Goal: Task Accomplishment & Management: Use online tool/utility

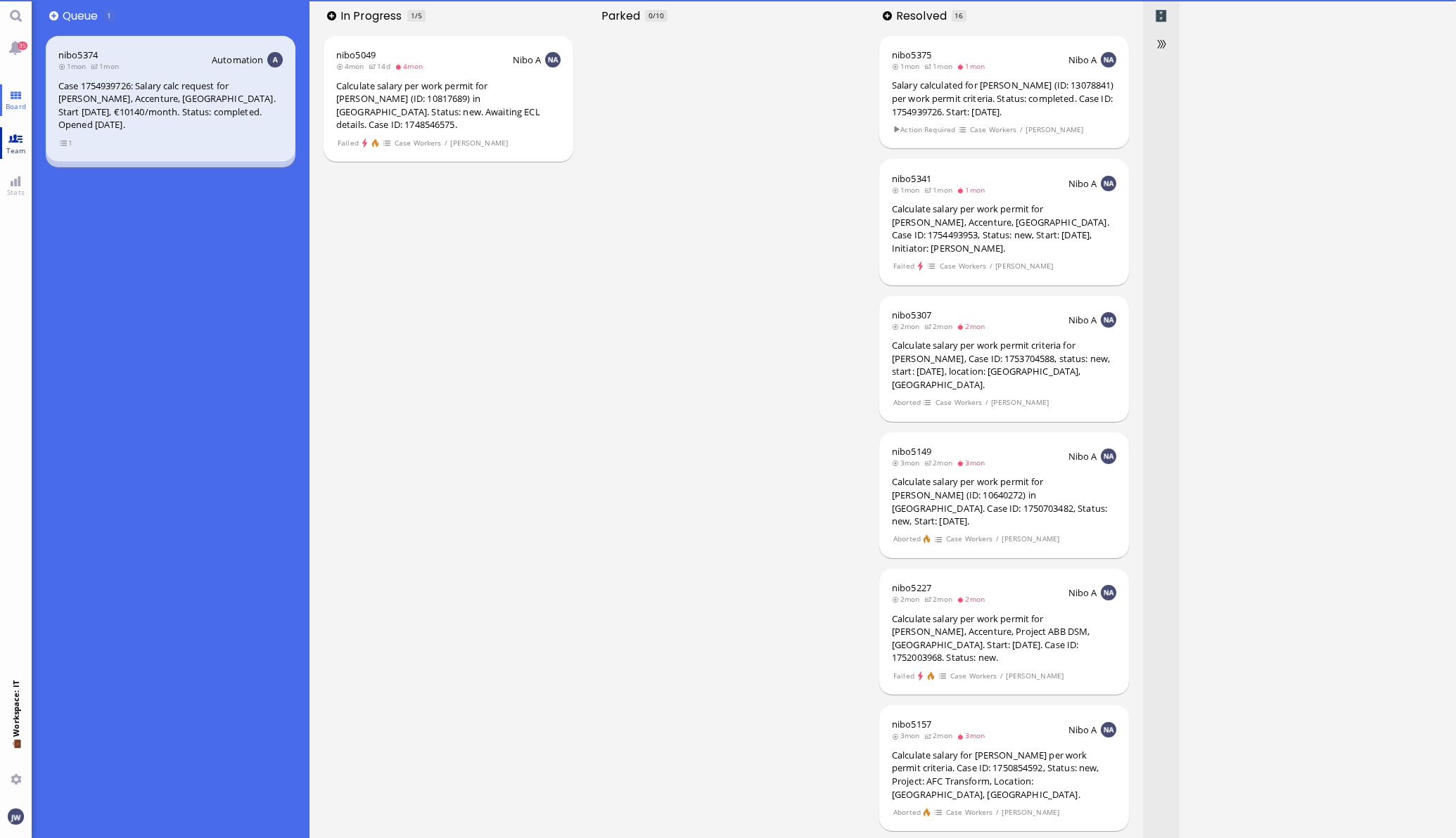
click at [10, 151] on span "Team" at bounding box center [16, 150] width 26 height 10
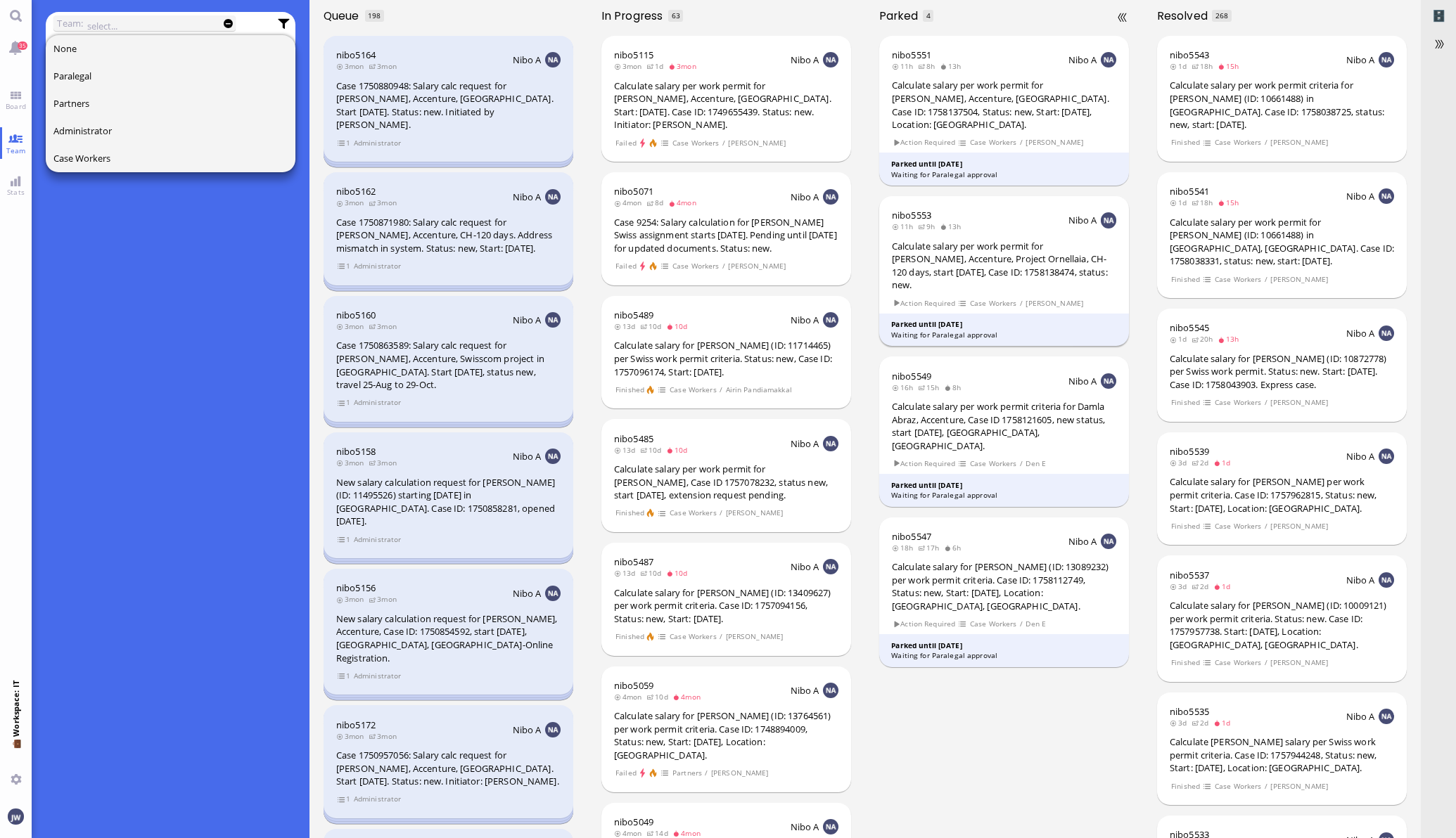
scroll to position [0, 1]
click at [1039, 789] on div "nibo5551 11h 8h 13h Nibo A Calculate salary per work permit for [PERSON_NAME], …" at bounding box center [1003, 435] width 277 height 807
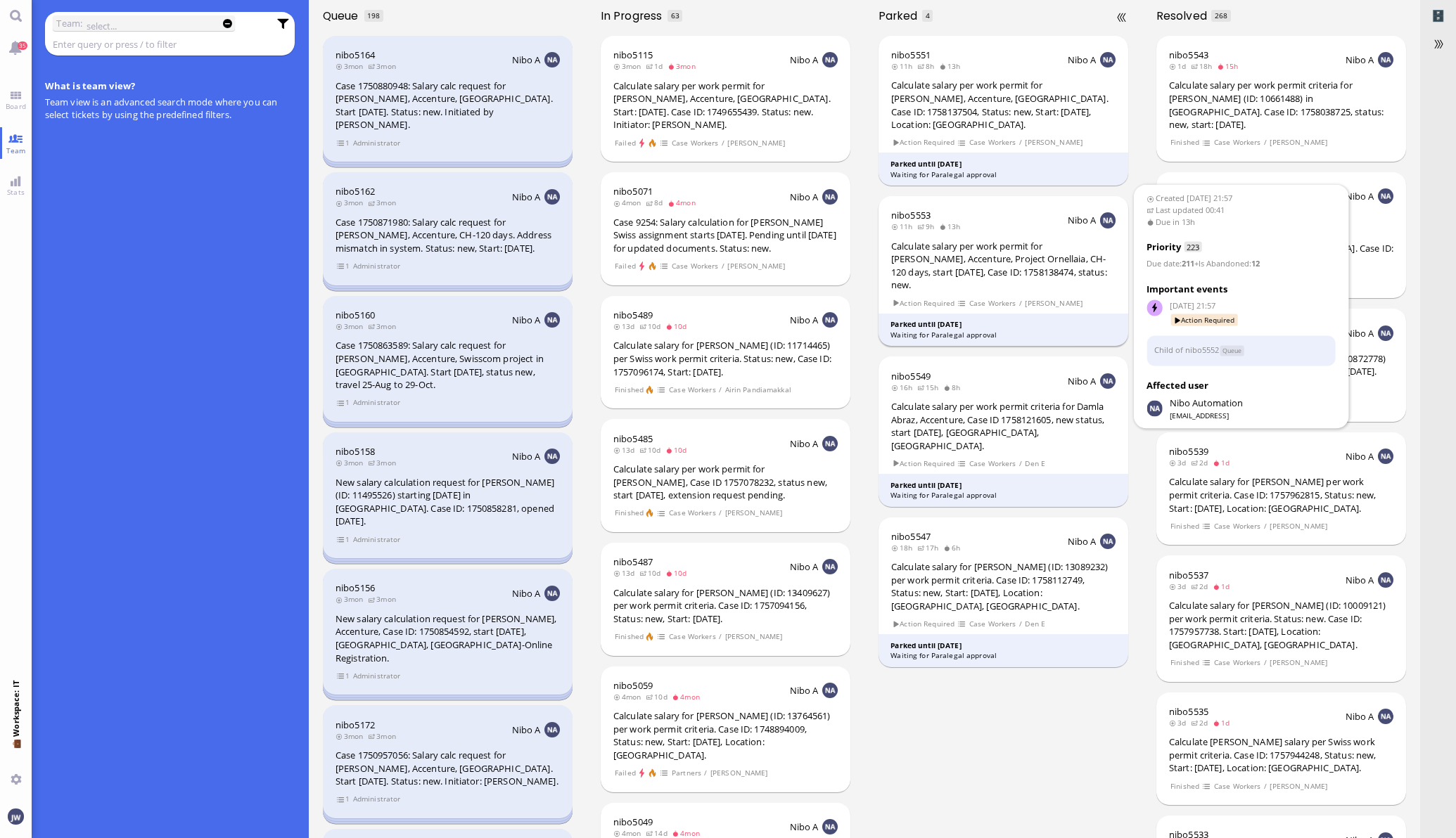
click at [999, 248] on div "Calculate salary per work permit for [PERSON_NAME], Accenture, Project Ornellai…" at bounding box center [1003, 265] width 225 height 52
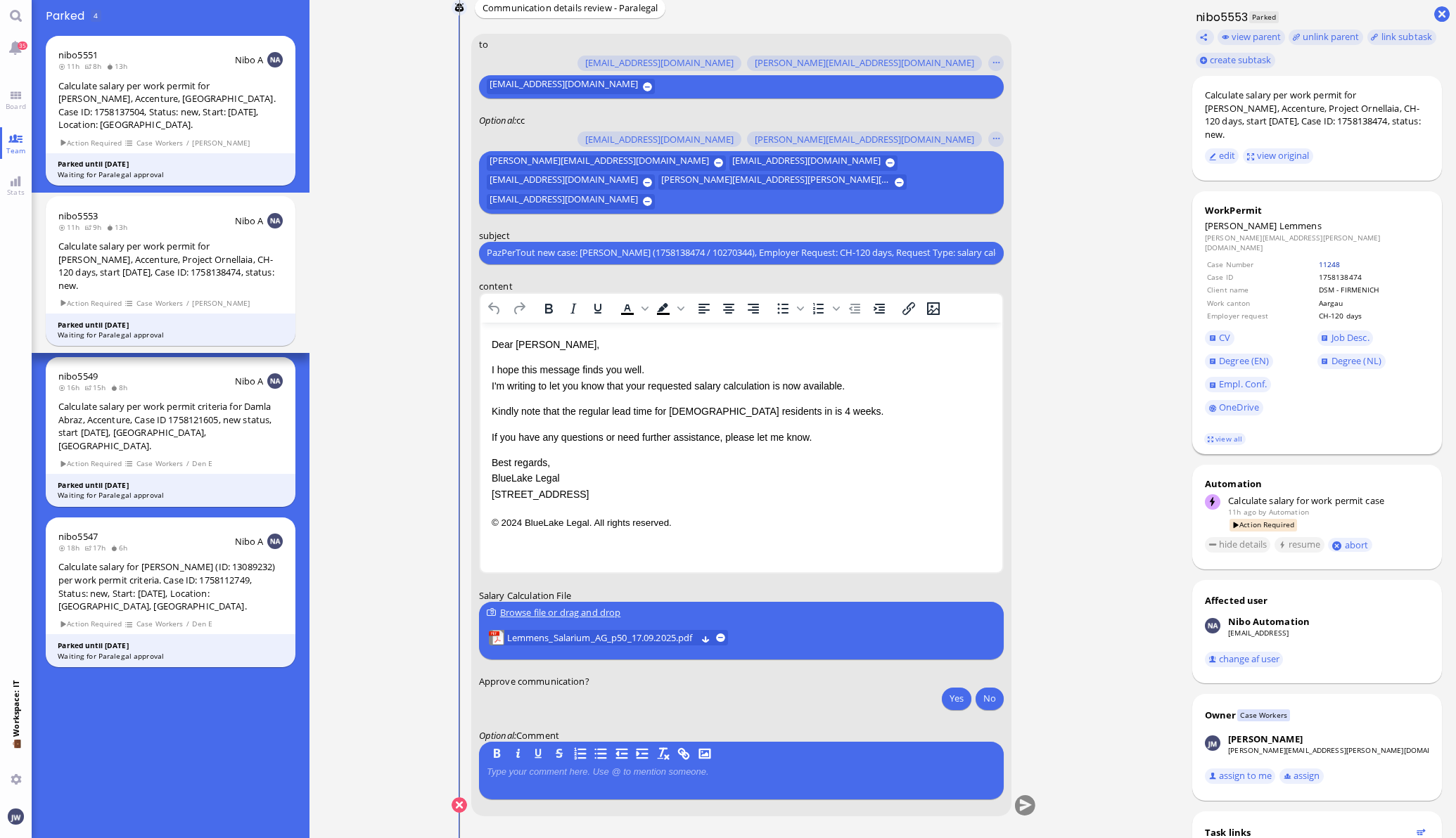
click at [1318, 260] on link "11248" at bounding box center [1329, 265] width 22 height 10
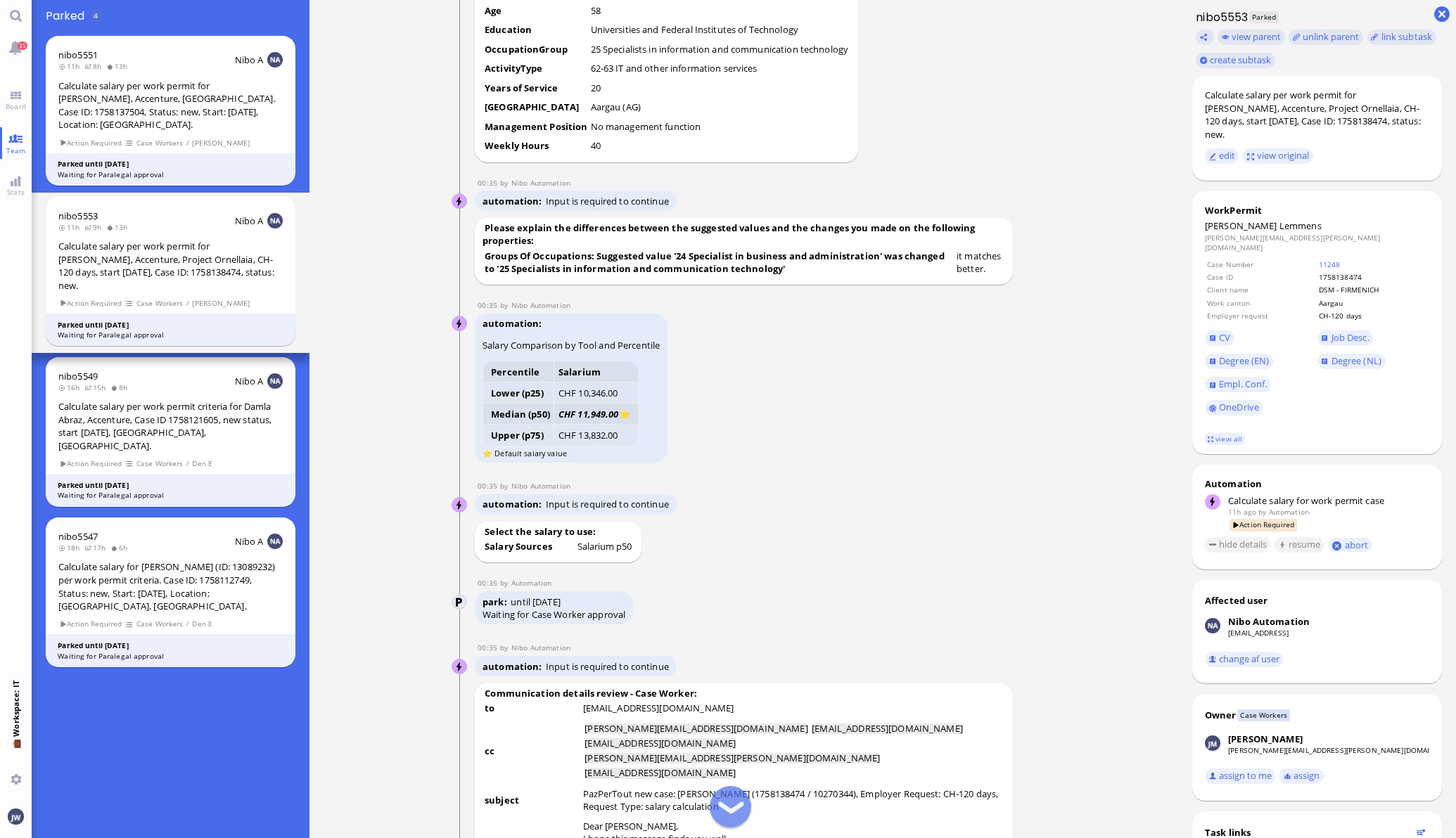
scroll to position [-1230, 0]
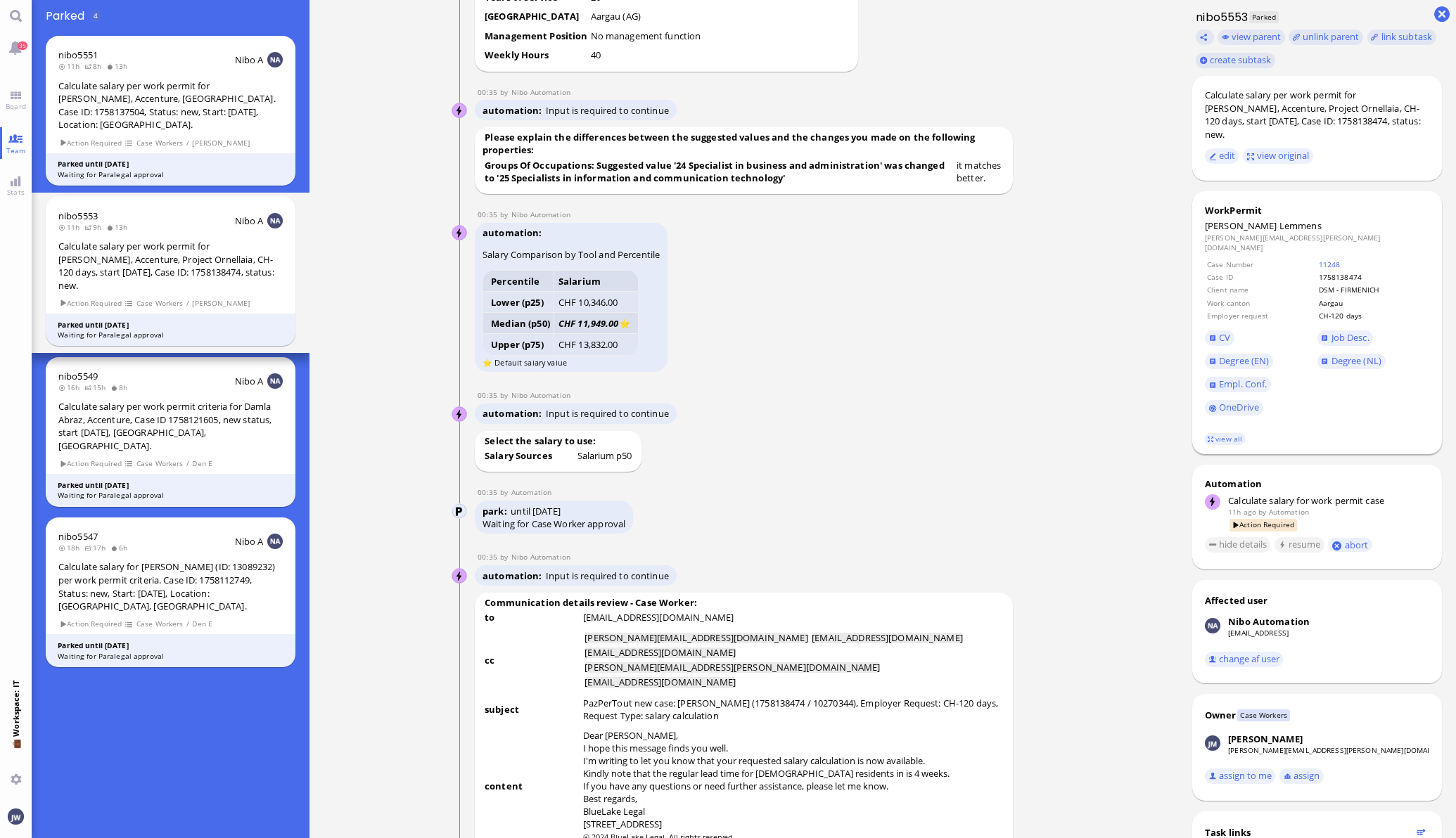
click at [1348, 327] on span "Job Desc." at bounding box center [1373, 338] width 113 height 23
click at [1344, 331] on span "Job Desc." at bounding box center [1350, 337] width 38 height 13
click at [1331, 331] on span "Job Desc." at bounding box center [1350, 337] width 38 height 13
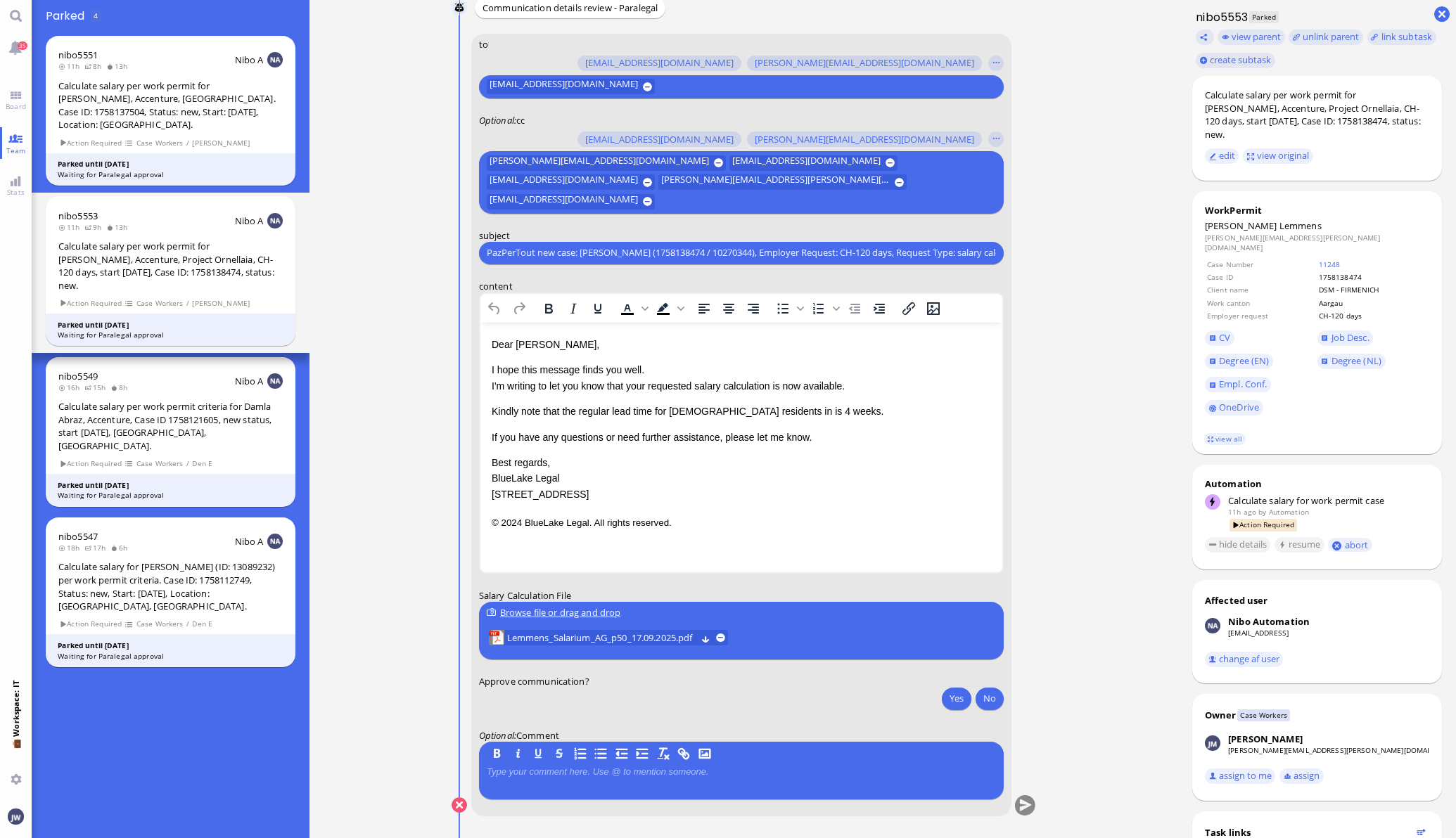
scroll to position [0, 0]
click at [978, 698] on button "No" at bounding box center [989, 698] width 28 height 22
click at [1019, 814] on button "submit" at bounding box center [1024, 806] width 21 height 21
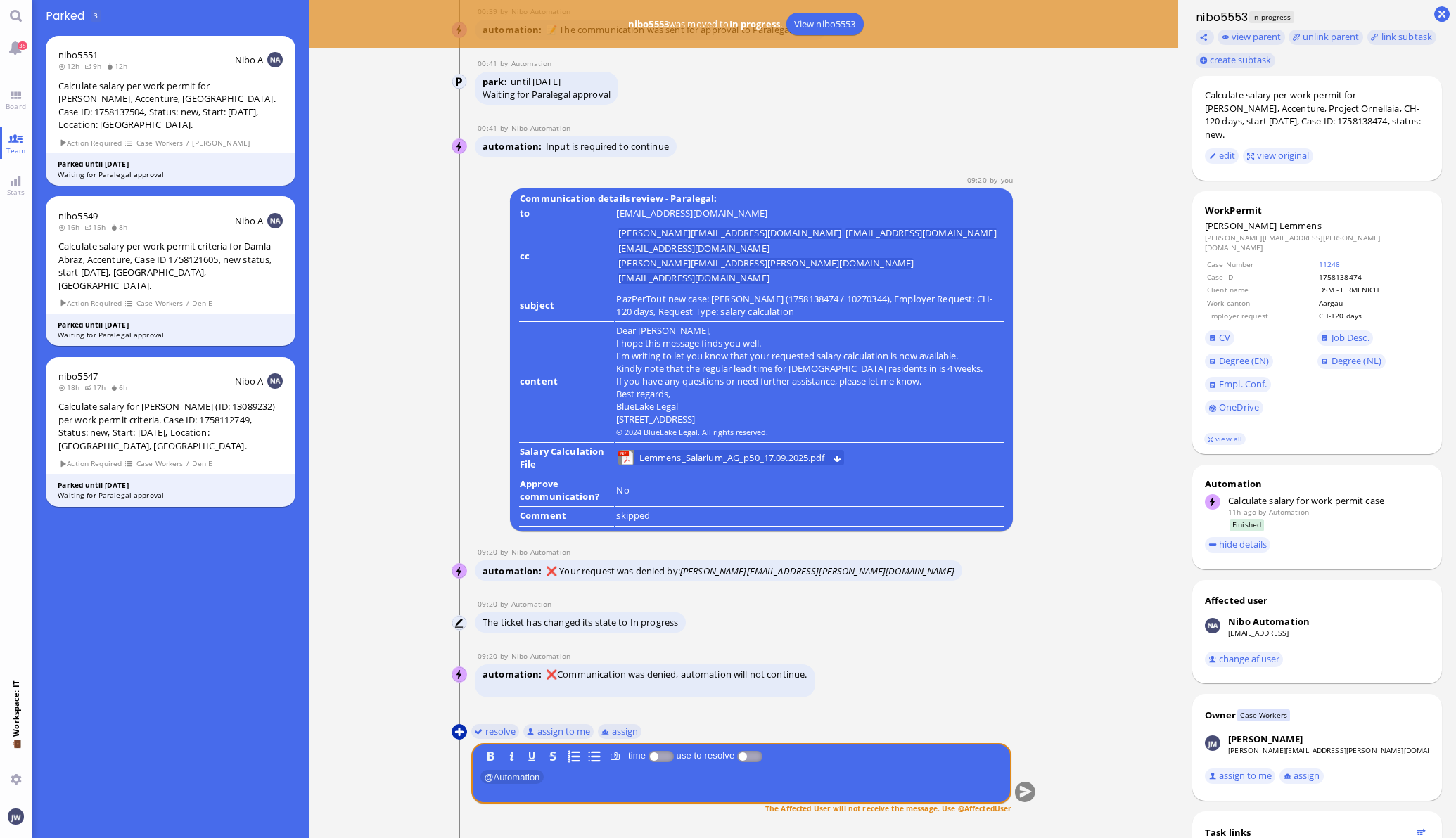
click at [453, 732] on button at bounding box center [459, 732] width 15 height 15
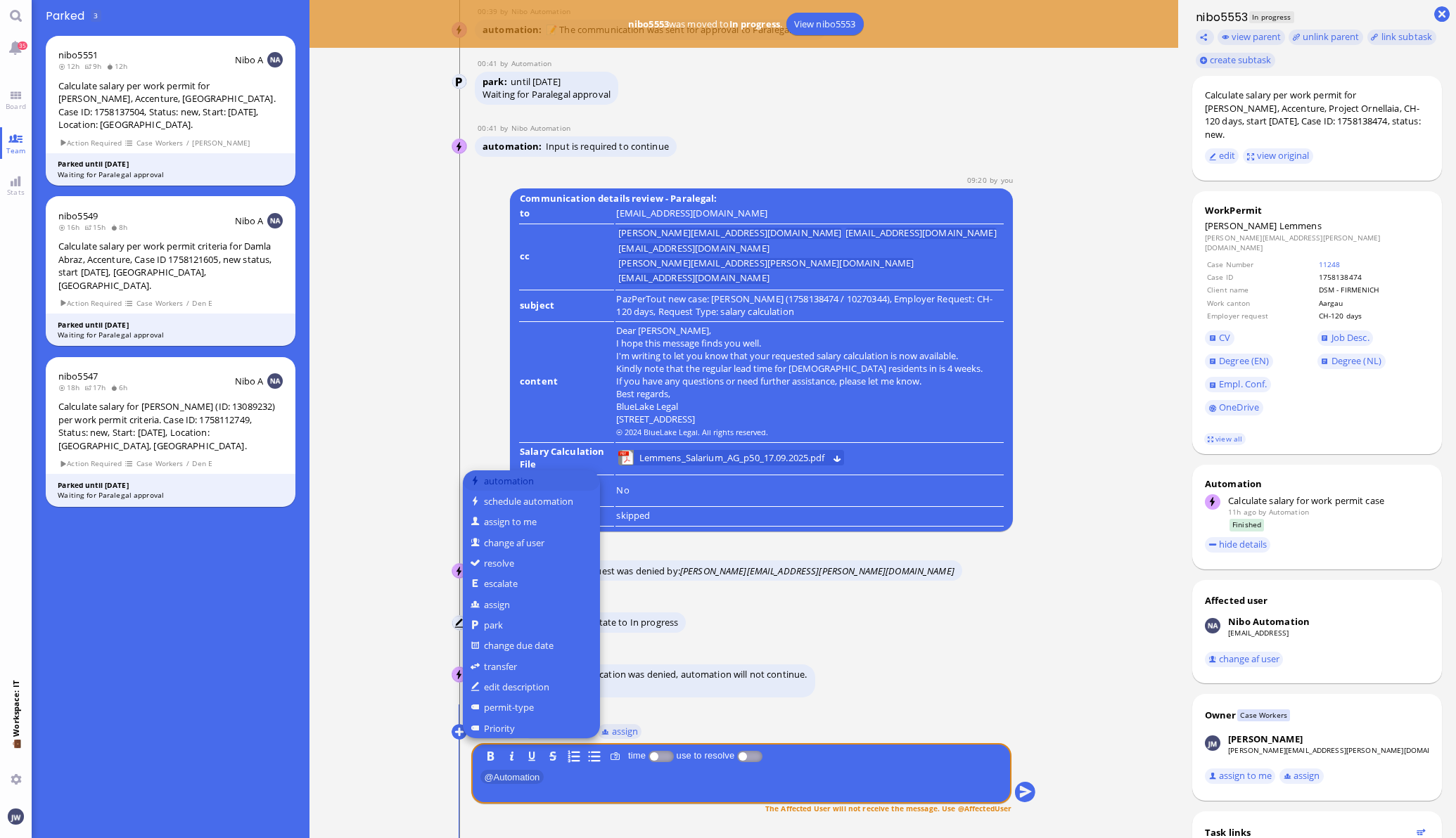
click at [533, 489] on button "automation" at bounding box center [532, 481] width 138 height 21
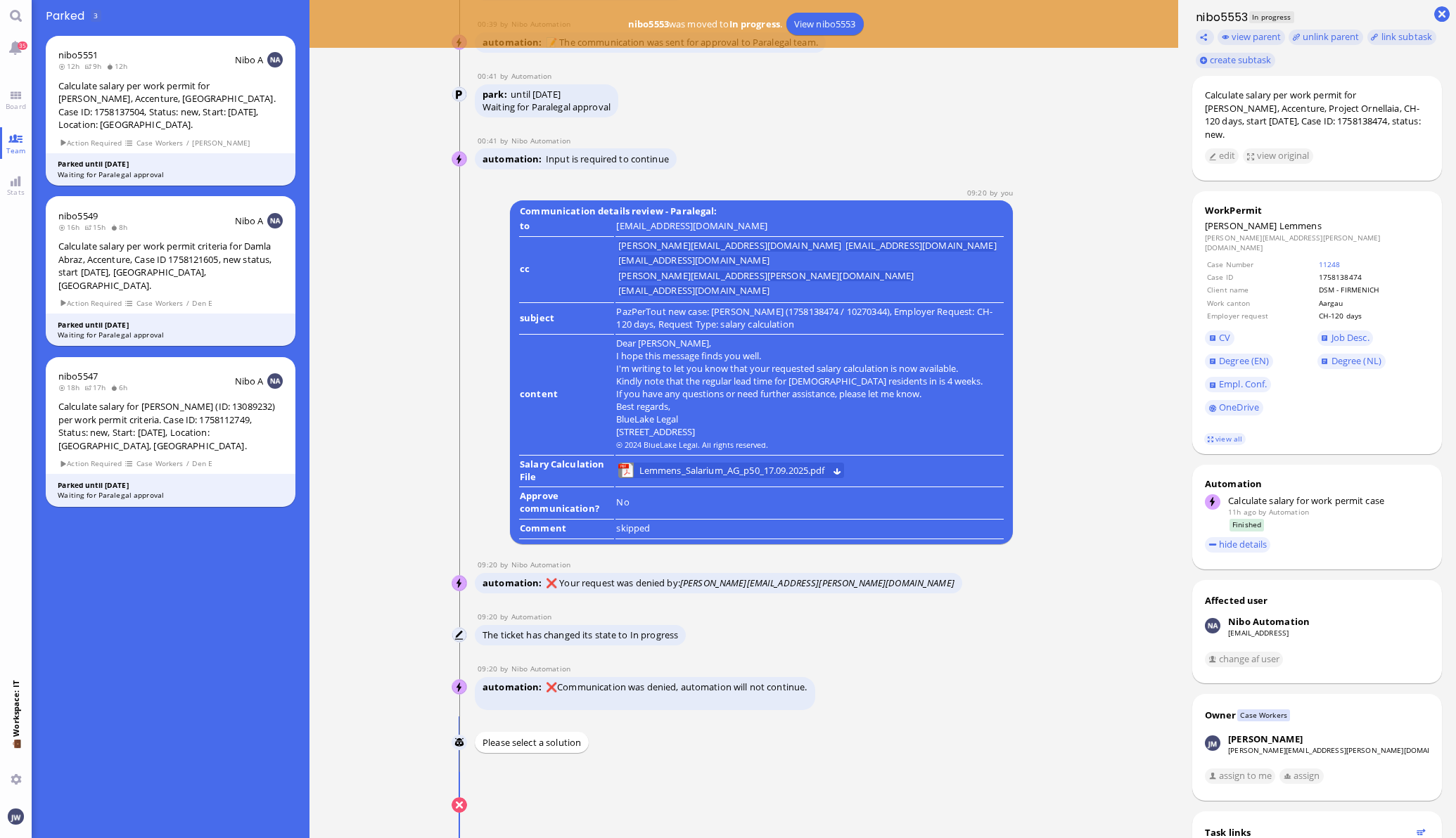
click at [730, 784] on span "Calculate salary for work permit case" at bounding box center [735, 781] width 153 height 11
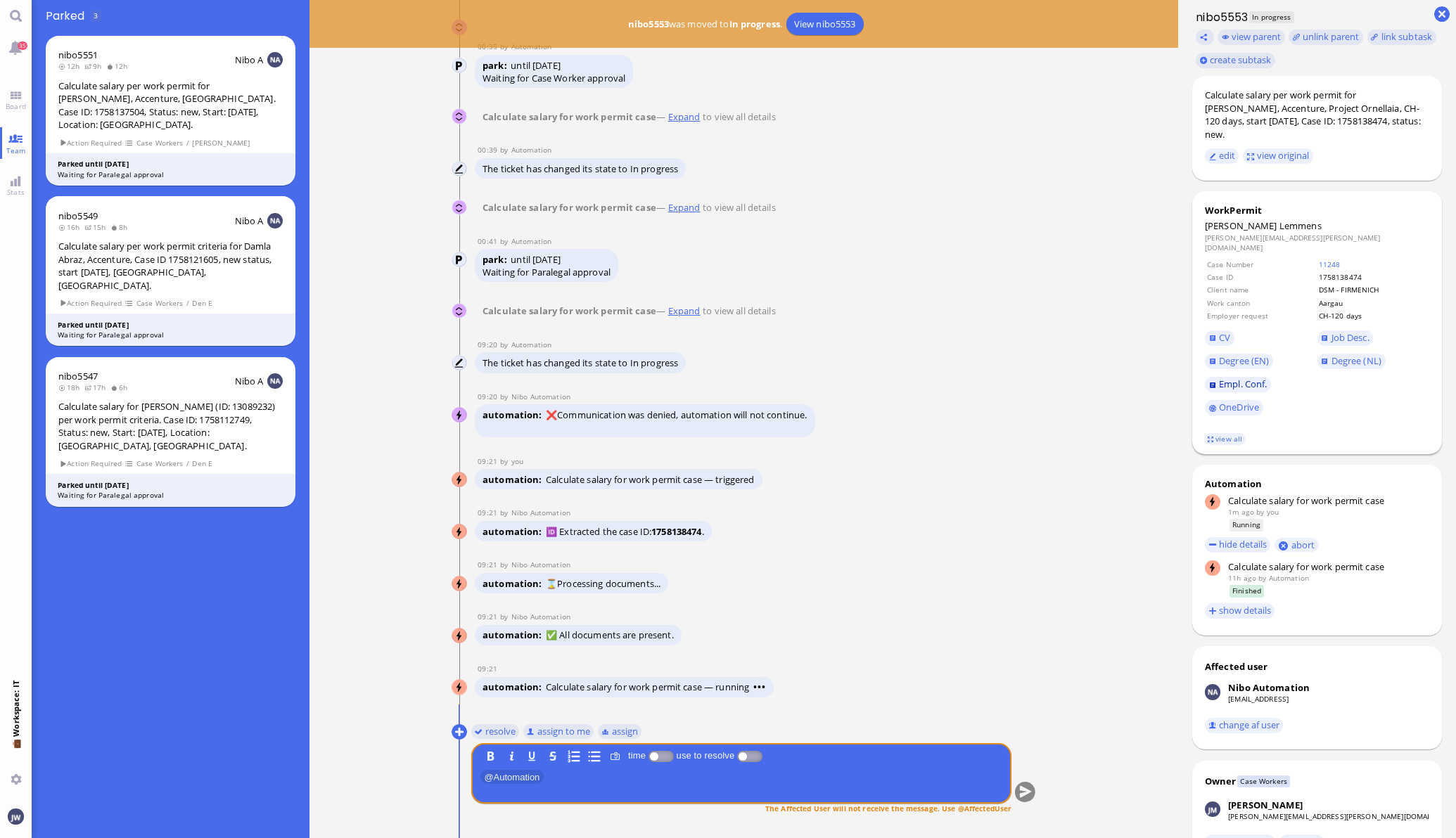
click at [1247, 381] on link "Empl. Conf." at bounding box center [1238, 384] width 66 height 15
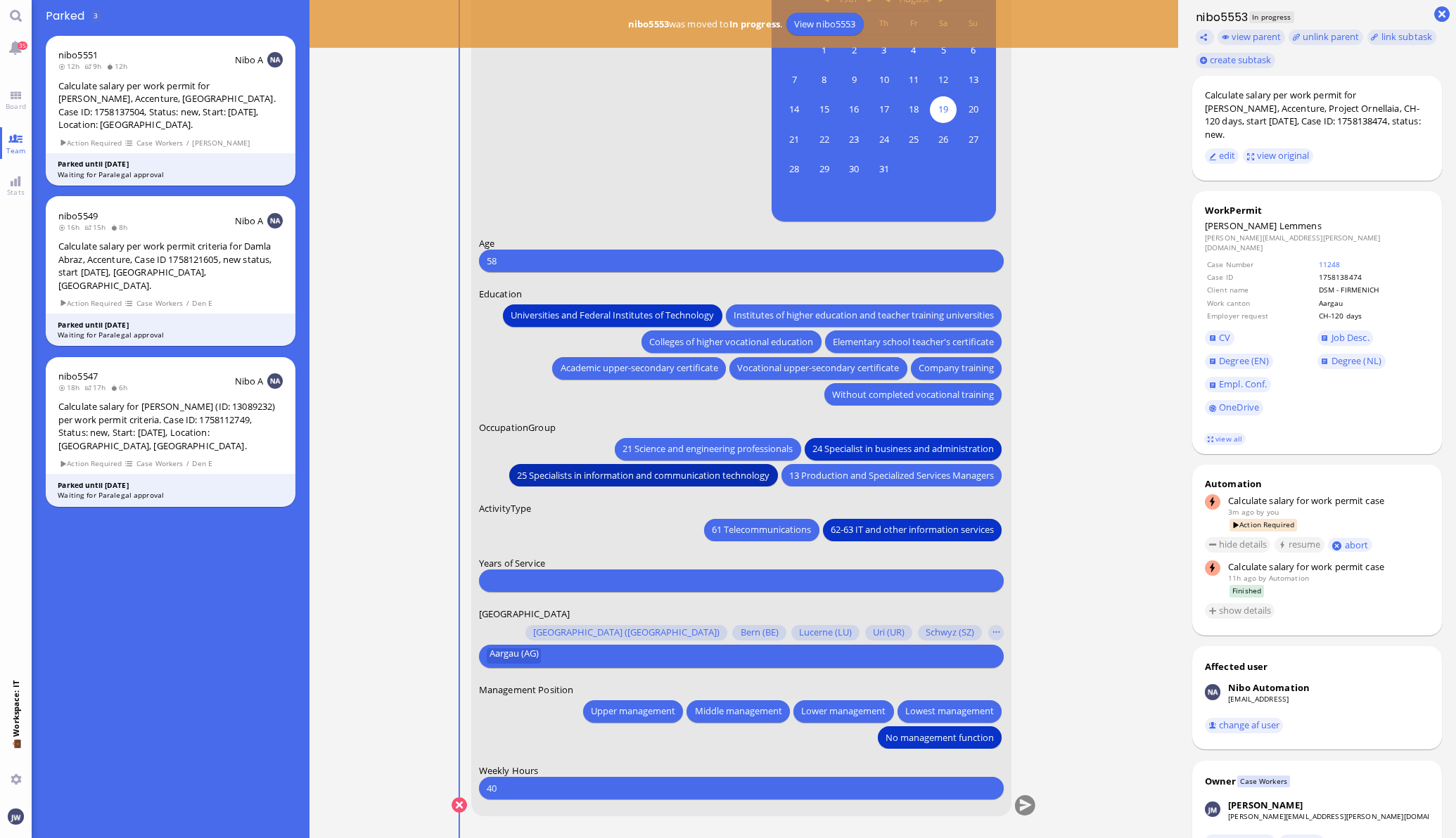
click at [699, 475] on span "25 Specialists in information and communication technology" at bounding box center [643, 475] width 253 height 14
click at [590, 587] on input "number" at bounding box center [741, 581] width 509 height 14
click at [1231, 377] on span "Empl. Conf." at bounding box center [1243, 384] width 48 height 13
click at [648, 575] on input "number" at bounding box center [741, 581] width 509 height 14
type input "20"
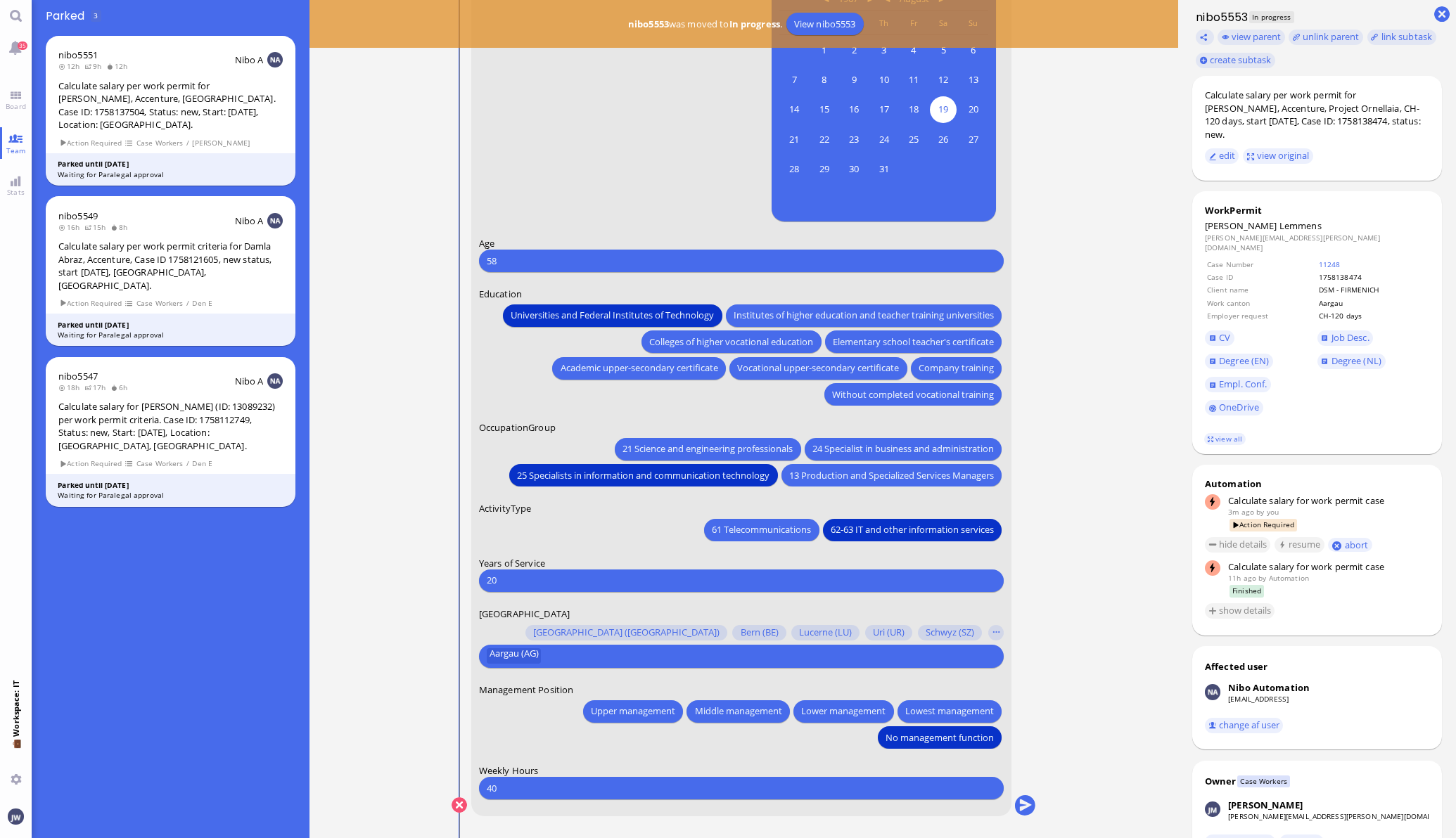
click at [1071, 595] on ticket "[DATE] 21:57 by Automation Automation Calculate eligible salary for work permit…" at bounding box center [744, 419] width 868 height 838
click at [1014, 801] on button "submit" at bounding box center [1024, 806] width 21 height 21
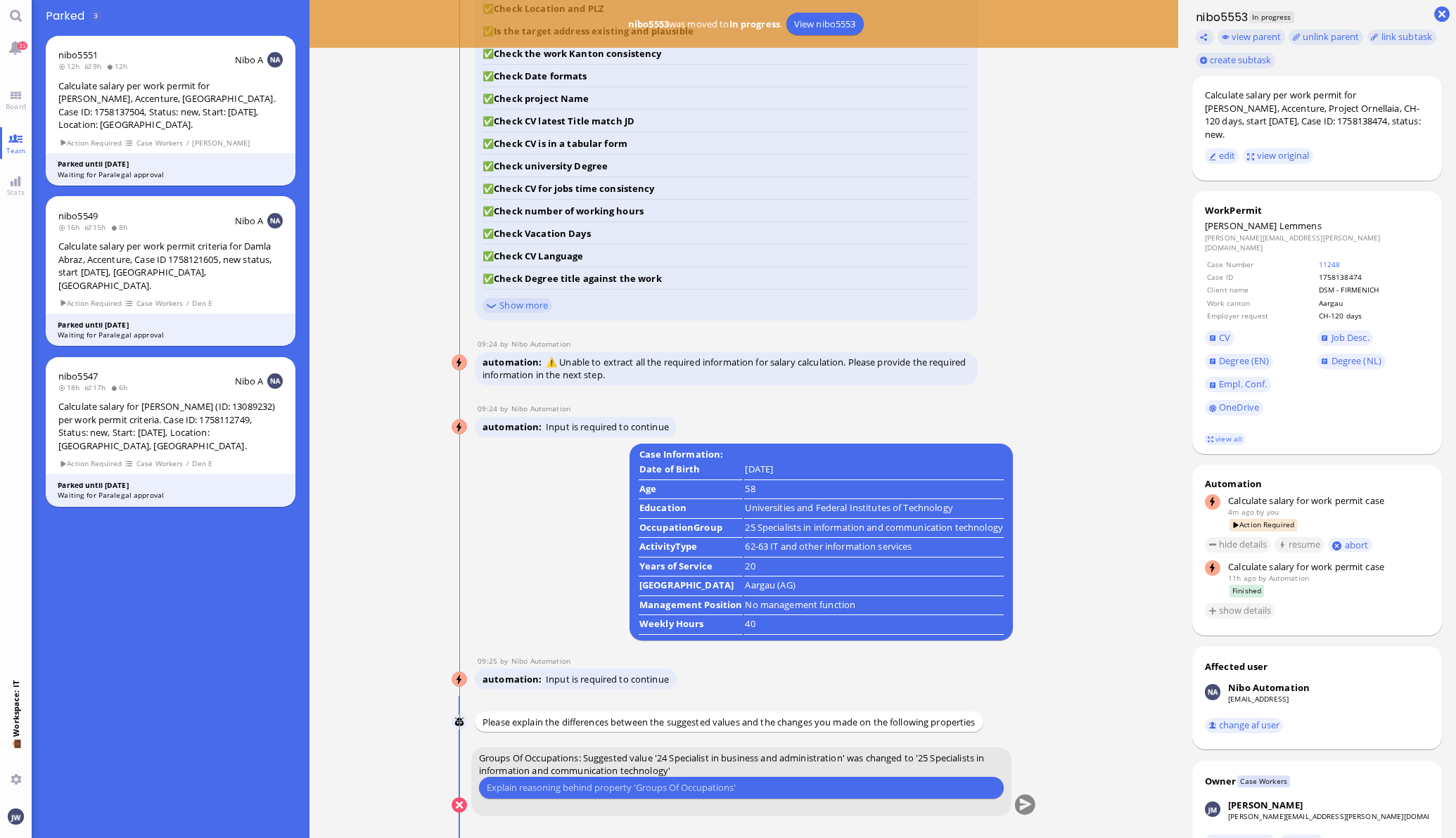
click at [717, 784] on input "text" at bounding box center [741, 788] width 509 height 14
type input "We went with 25 previously"
click at [1016, 800] on button "submit" at bounding box center [1024, 806] width 21 height 21
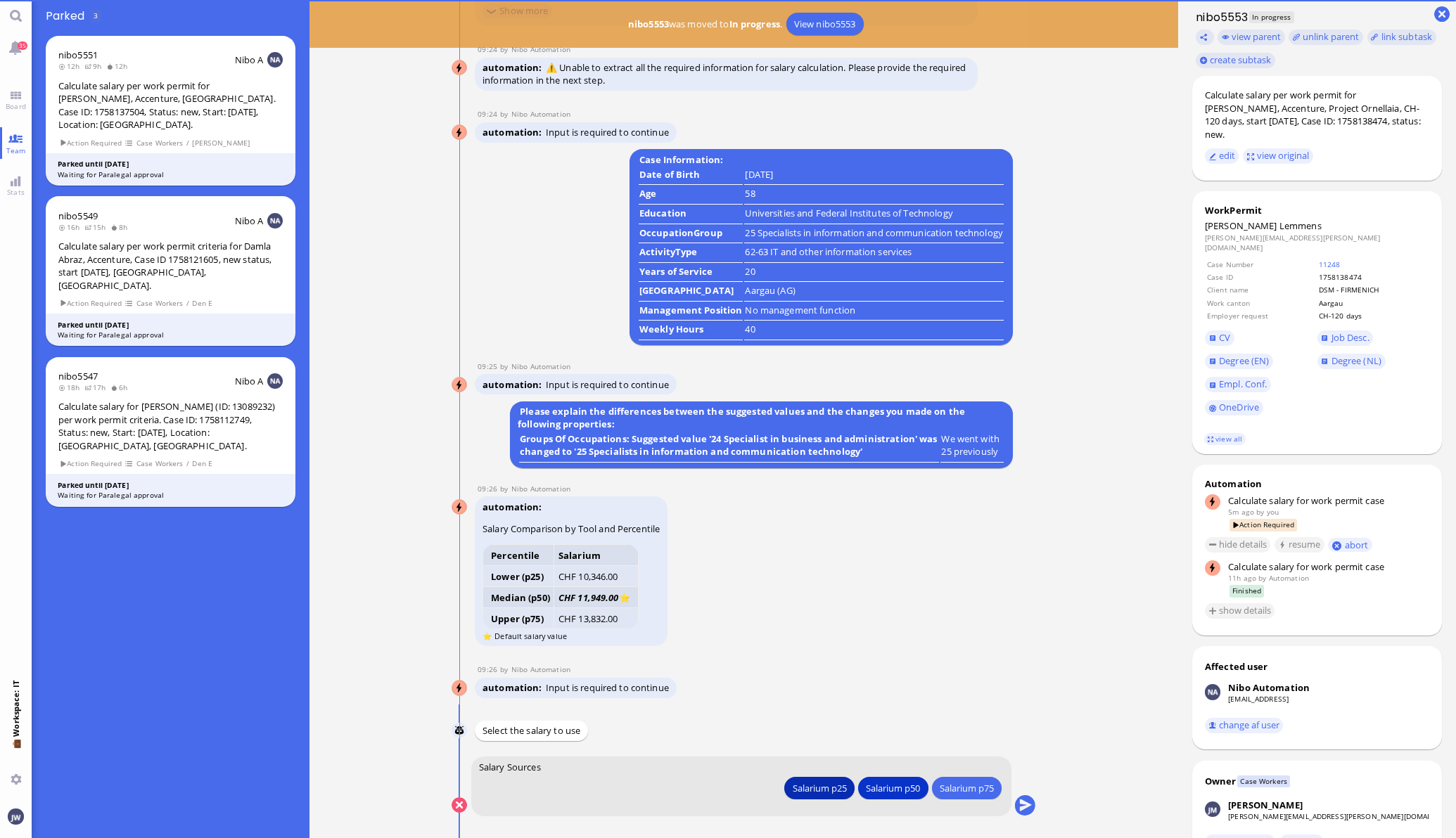
click at [788, 796] on button "Salarium p25" at bounding box center [819, 788] width 70 height 22
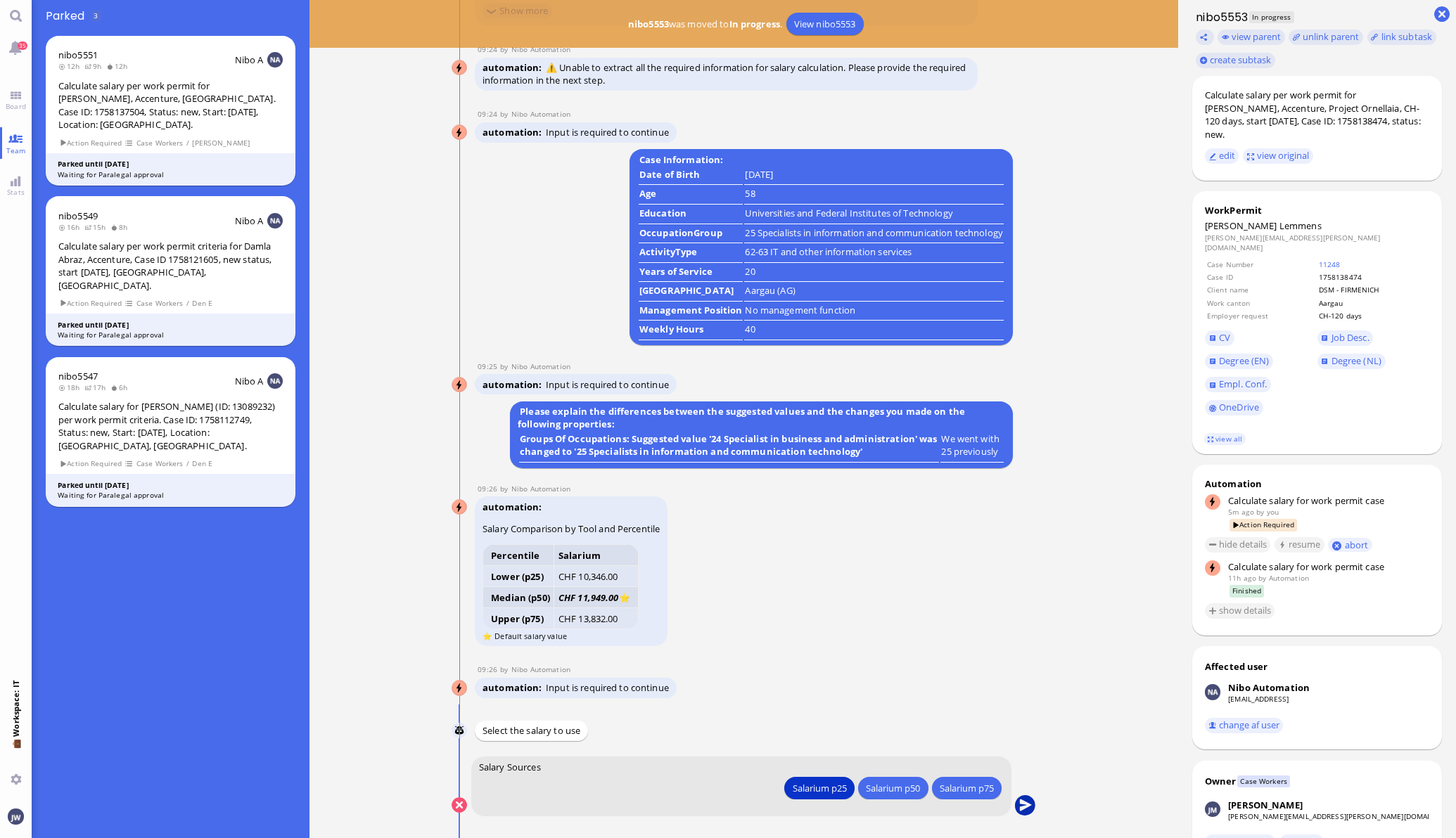
click at [1023, 804] on button "submit" at bounding box center [1024, 806] width 21 height 21
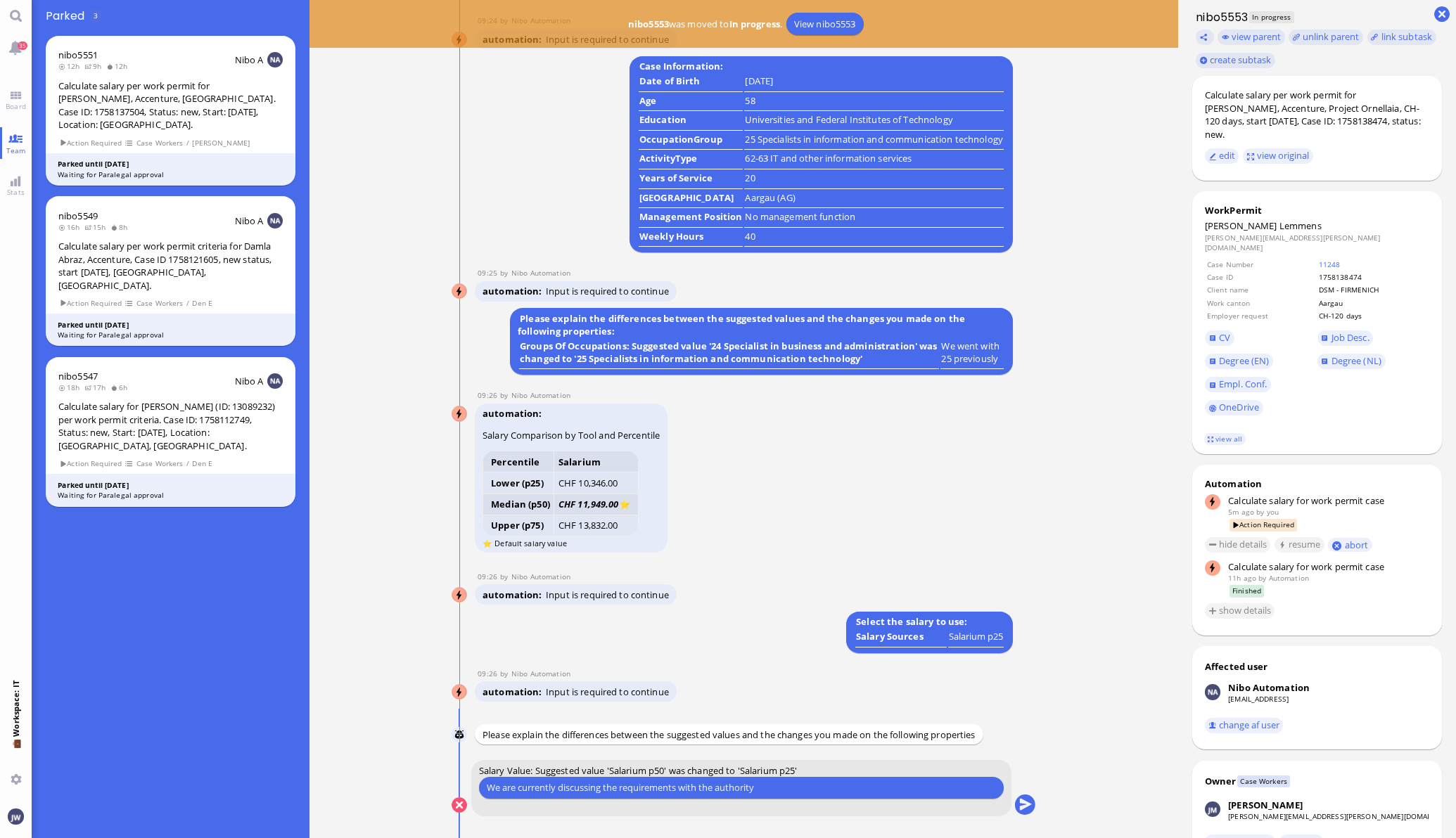
type input "We are currently discussing the requirements with the authority"
click at [1006, 803] on conversation-line "You Salary Value: Suggested value 'Salarium p50' was changed to 'Salarium p25' …" at bounding box center [744, 797] width 585 height 74
click at [1017, 801] on button "submit" at bounding box center [1024, 806] width 21 height 21
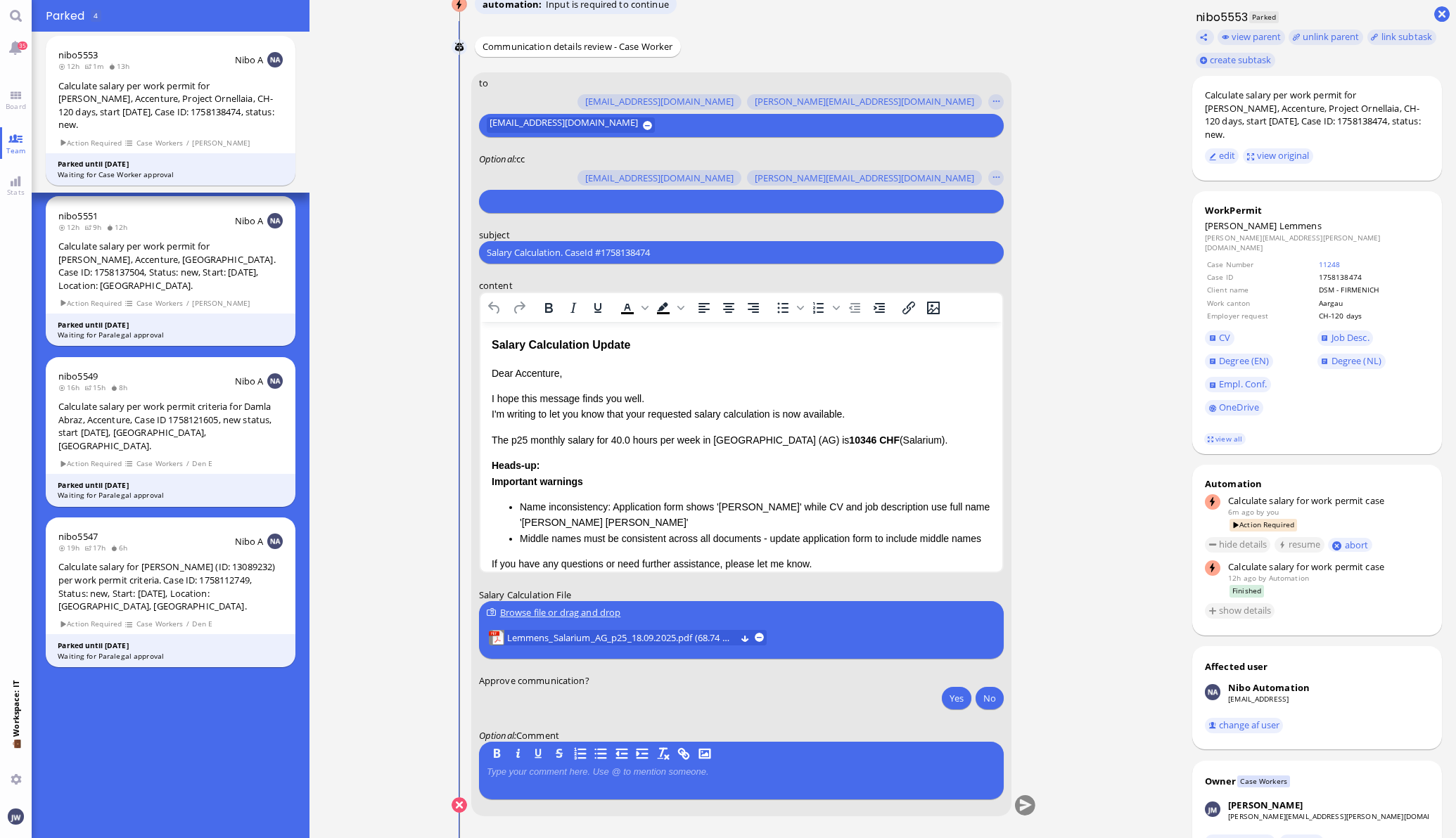
click at [670, 192] on div at bounding box center [739, 202] width 509 height 20
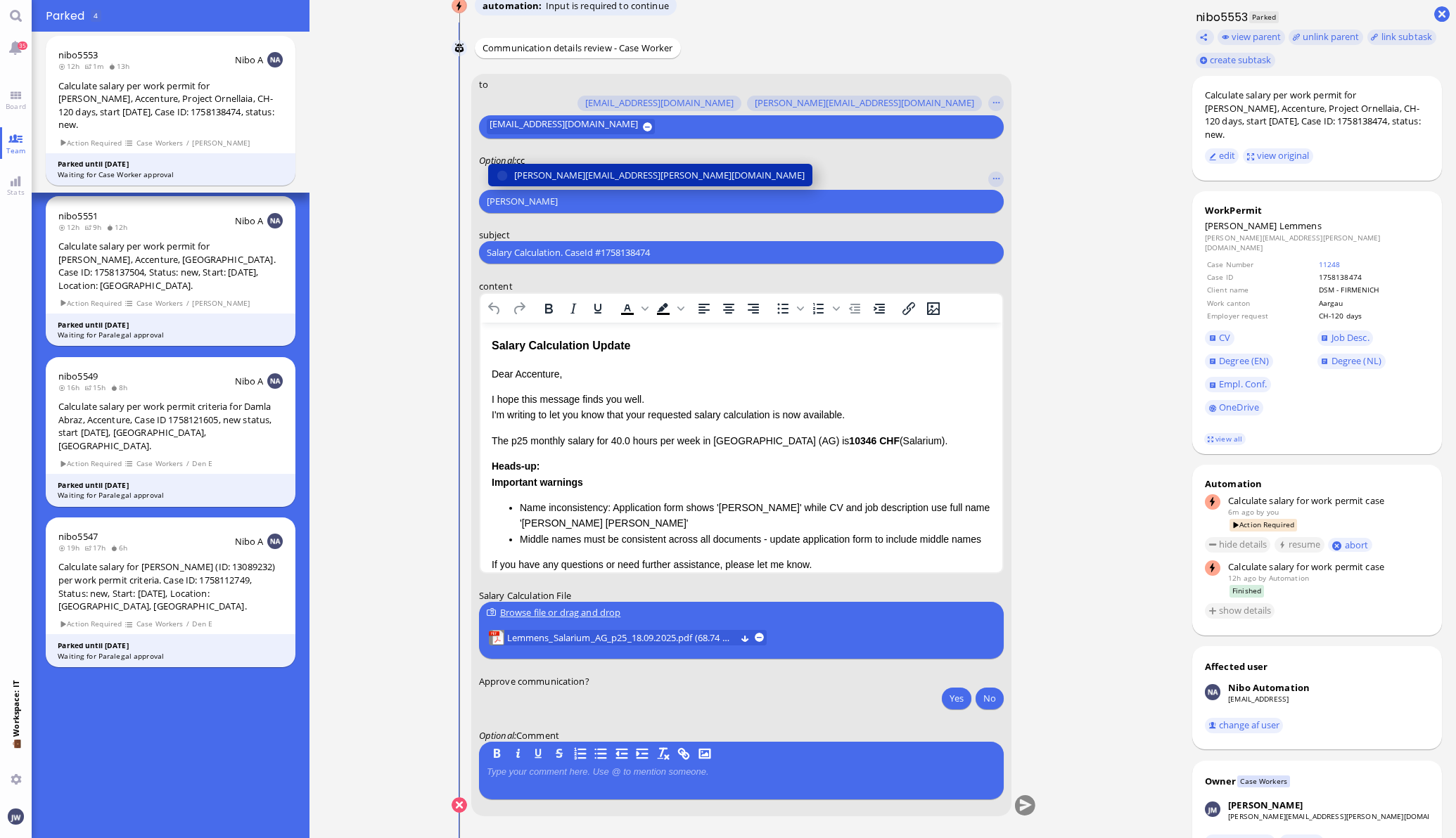
type input "[PERSON_NAME]"
click at [647, 170] on span "[PERSON_NAME][EMAIL_ADDRESS][PERSON_NAME][DOMAIN_NAME]" at bounding box center [659, 175] width 290 height 14
type input "den"
click at [647, 170] on span "[EMAIL_ADDRESS][DOMAIN_NAME]" at bounding box center [588, 175] width 149 height 14
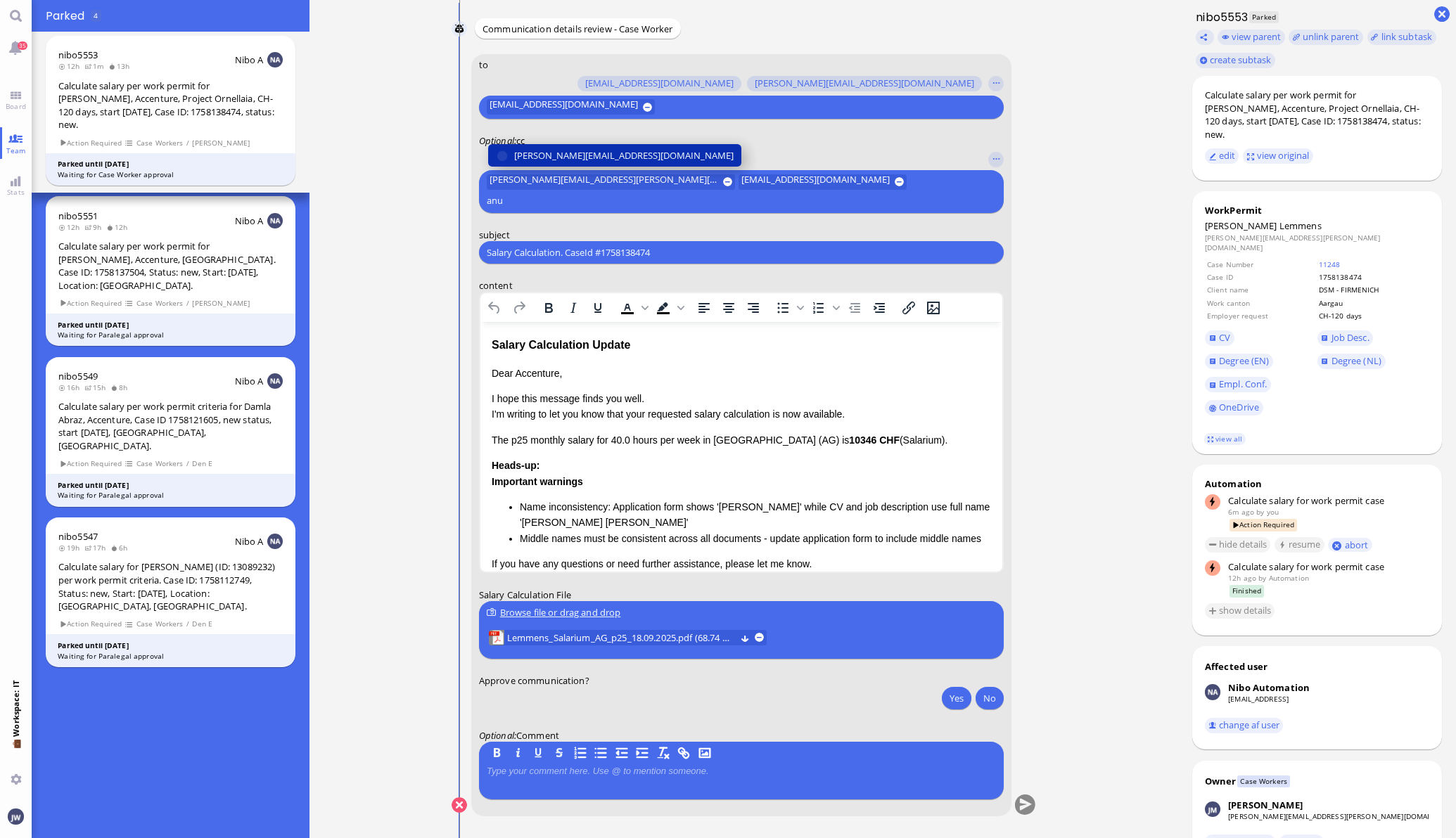
type input "anu"
click at [614, 163] on span "[PERSON_NAME][EMAIL_ADDRESS][DOMAIN_NAME]" at bounding box center [624, 156] width 219 height 14
type input "fab"
click at [611, 152] on span "[EMAIL_ADDRESS][DOMAIN_NAME]" at bounding box center [588, 156] width 149 height 14
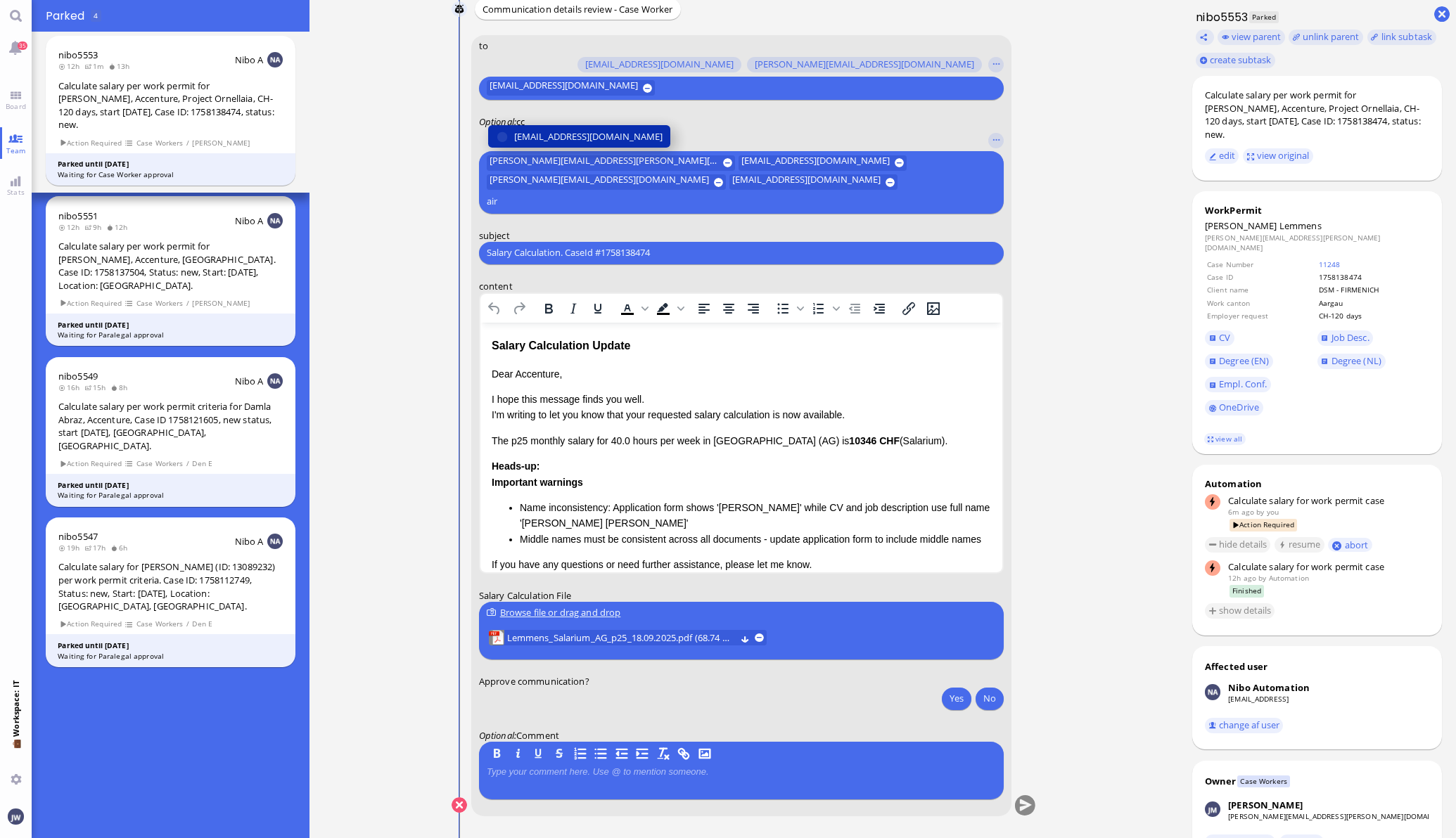
type input "air"
click at [611, 144] on span "[EMAIL_ADDRESS][DOMAIN_NAME]" at bounding box center [588, 137] width 149 height 14
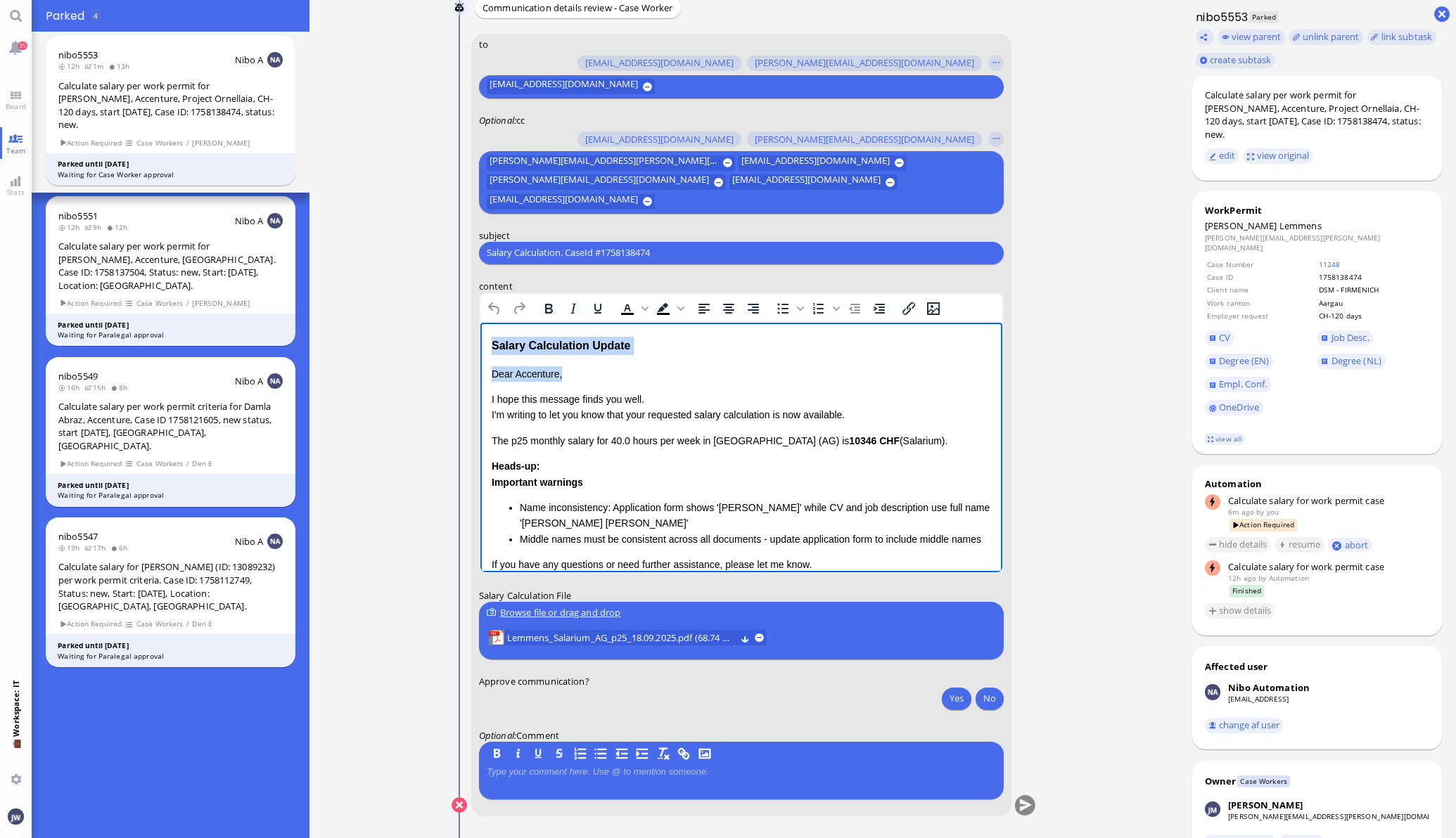
drag, startPoint x: 645, startPoint y: 353, endPoint x: 486, endPoint y: 350, distance: 159.0
click at [486, 350] on html "Salary Calculation Update Dear Accenture, I hope this message finds you well. I…" at bounding box center [740, 497] width 522 height 350
click at [662, 366] on p "Dear Accenture," at bounding box center [740, 373] width 499 height 15
drag, startPoint x: 662, startPoint y: 345, endPoint x: 470, endPoint y: 345, distance: 192.0
click at [480, 345] on html "Salary Calculation Update Dear Accenture, I hope this message finds you well. I…" at bounding box center [740, 497] width 522 height 350
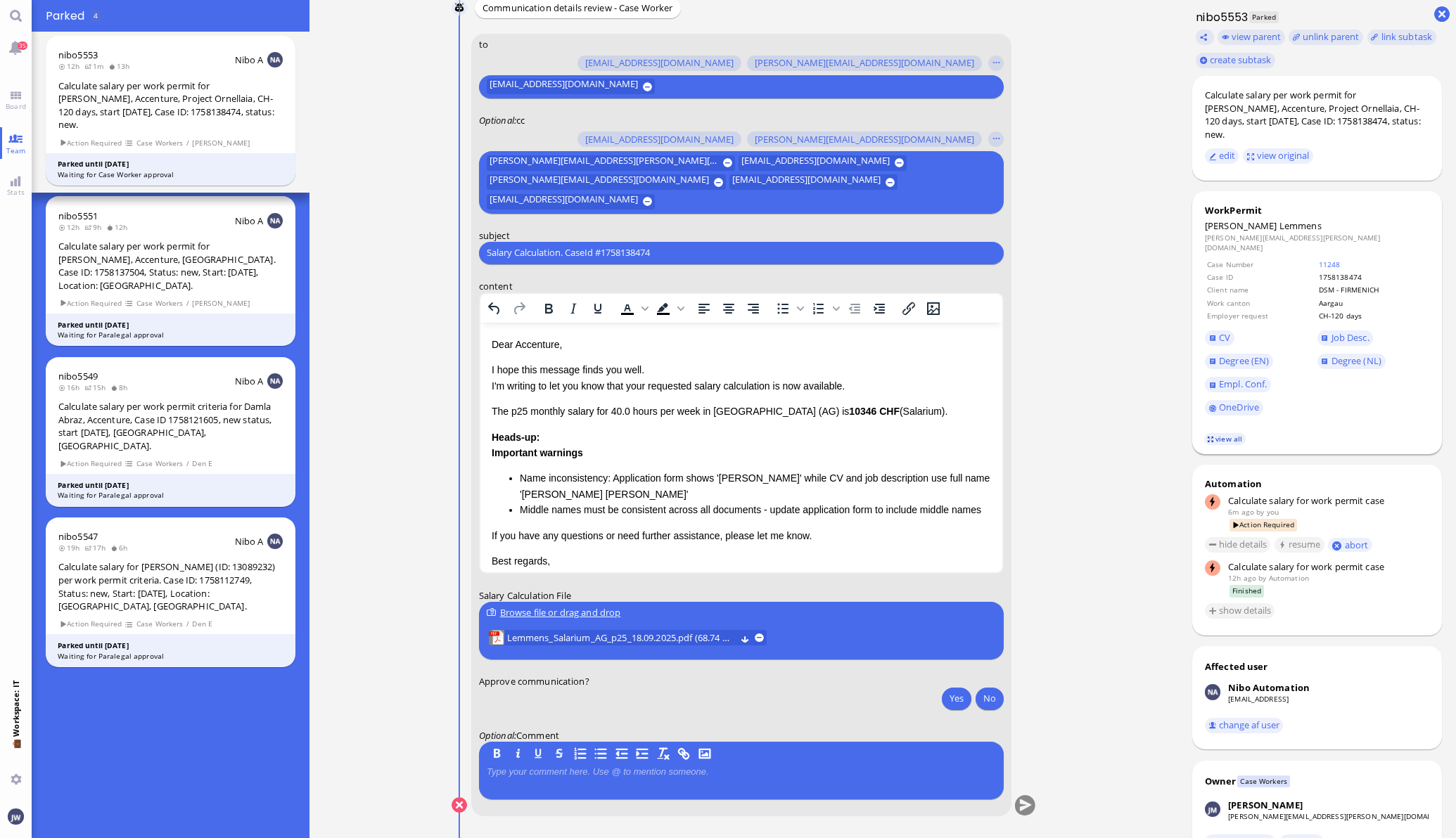
click at [1211, 433] on link "view all" at bounding box center [1224, 439] width 41 height 12
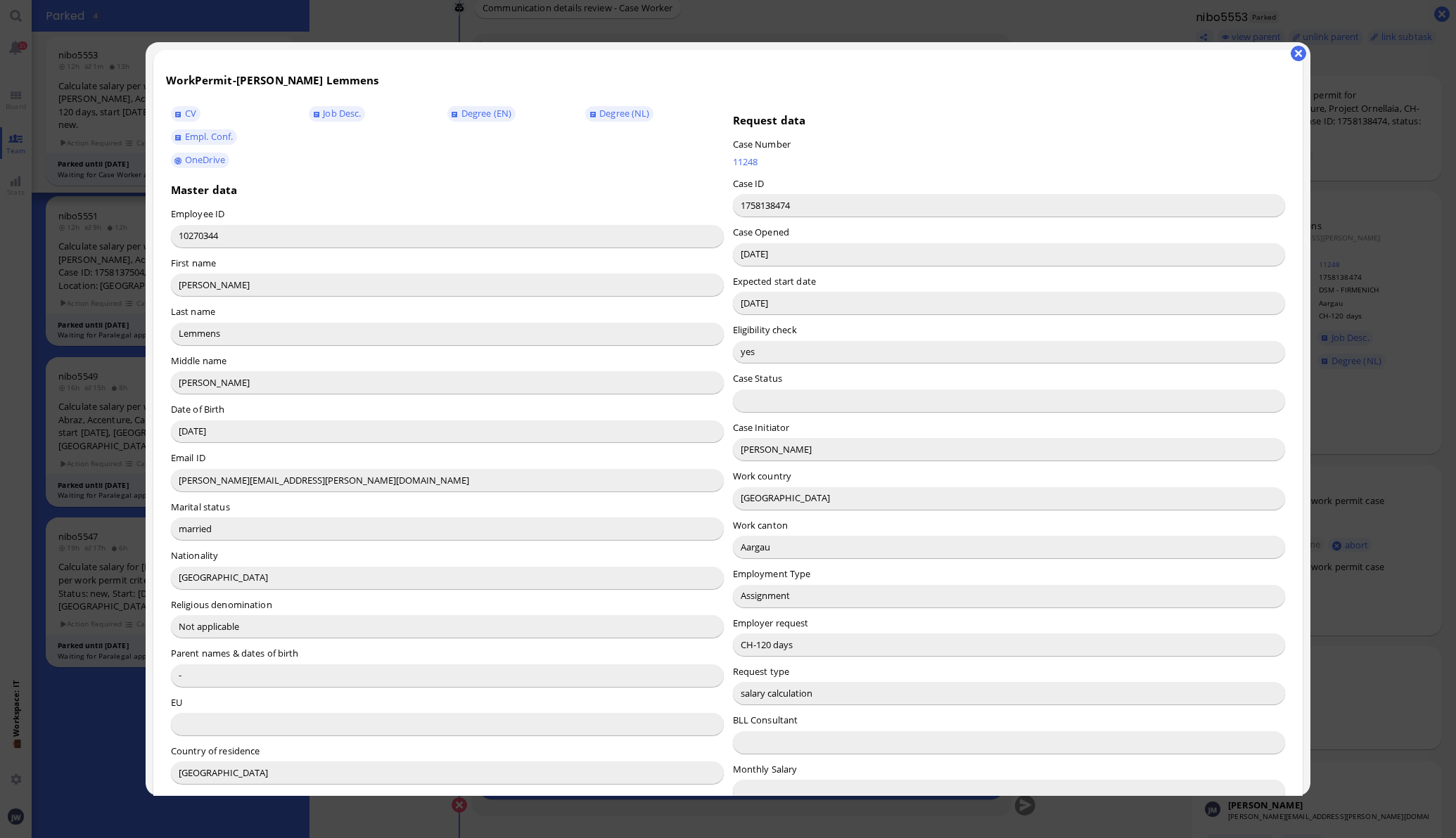
click at [751, 453] on input "[PERSON_NAME]" at bounding box center [1008, 449] width 552 height 22
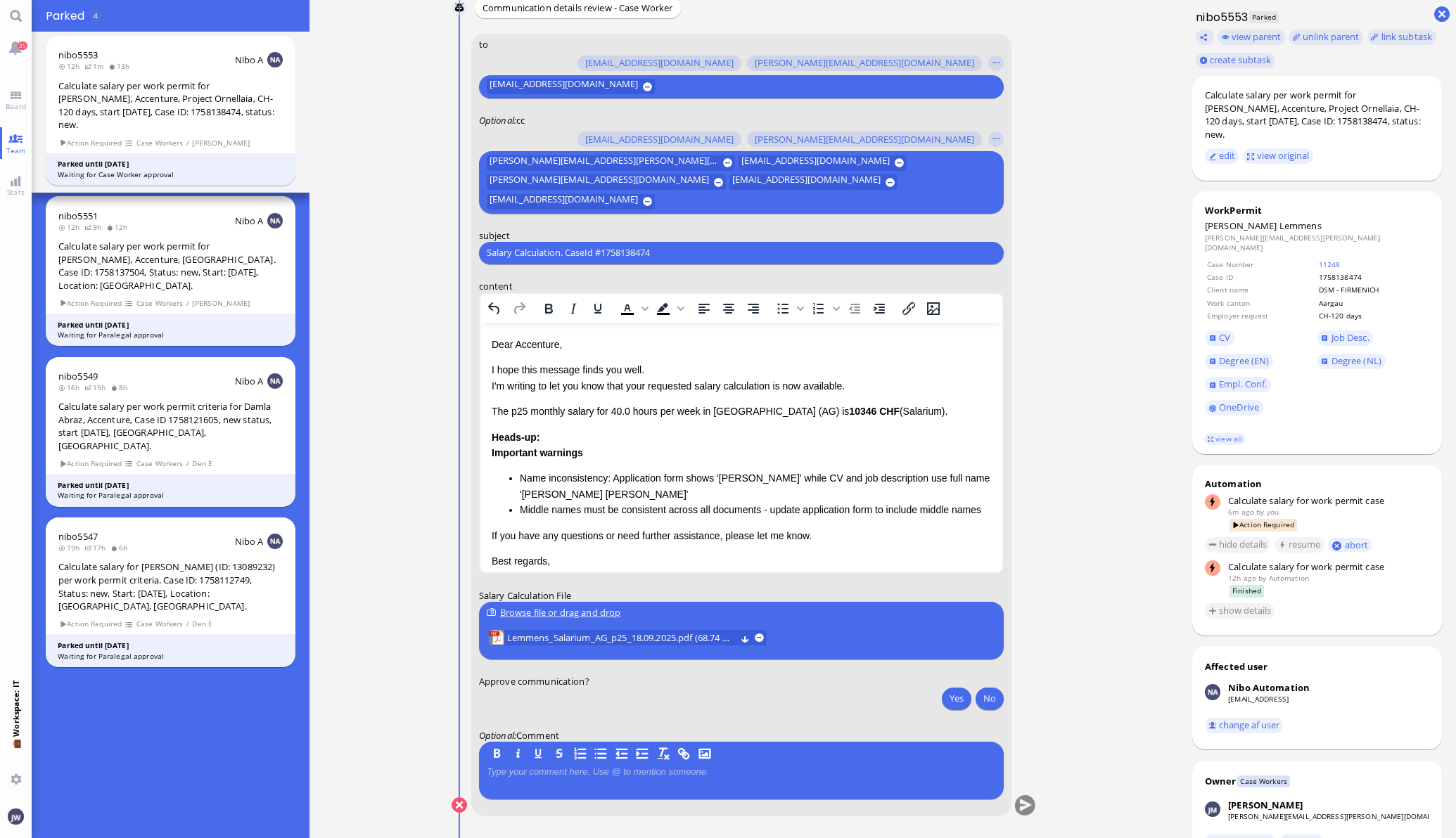
click at [525, 341] on p "Dear Accenture," at bounding box center [740, 343] width 499 height 15
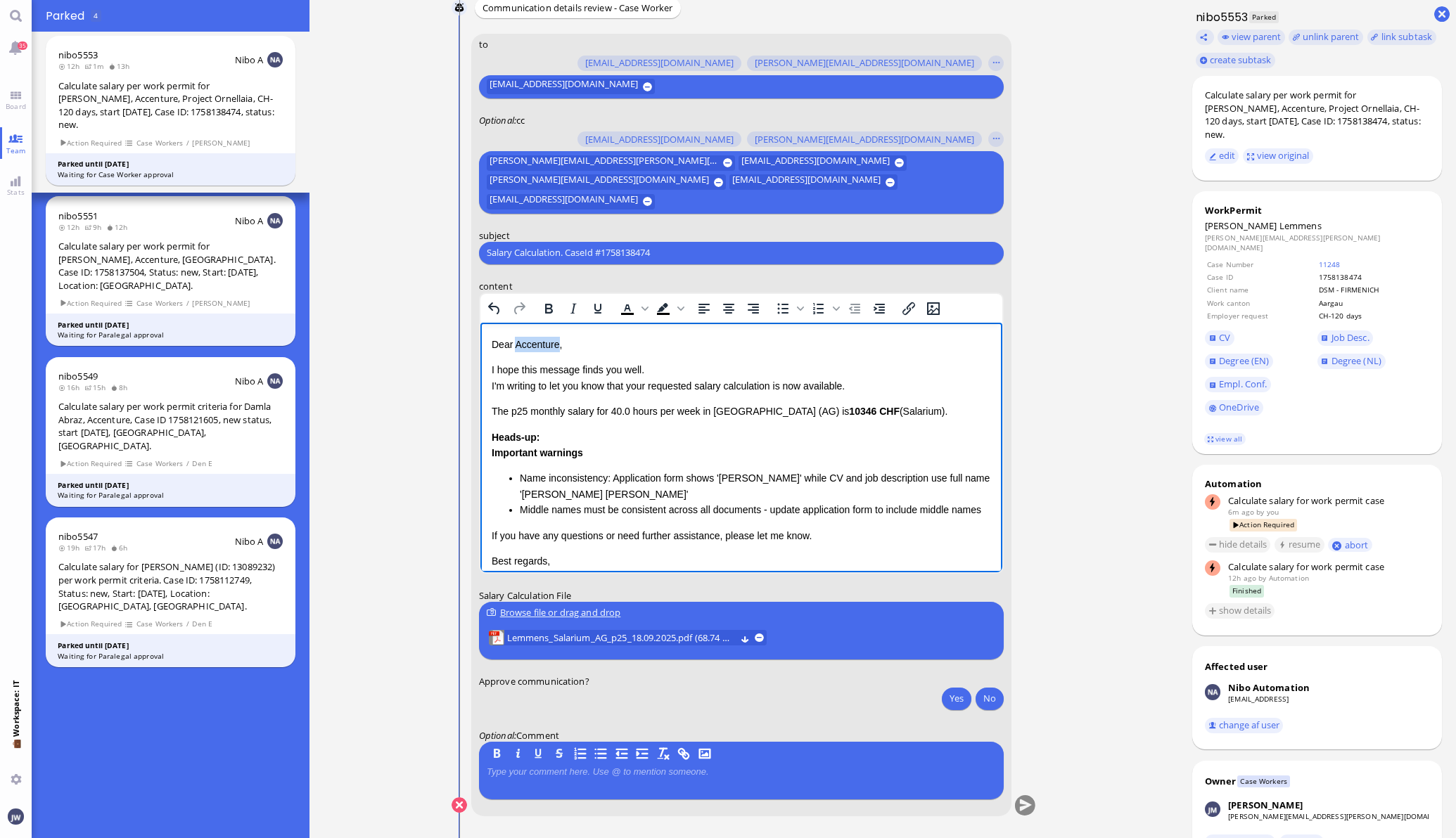
click at [525, 341] on p "Dear Accenture," at bounding box center [740, 343] width 499 height 15
click at [637, 384] on p "I hope this message finds you well. I'm writing to let you know that your reque…" at bounding box center [740, 377] width 499 height 32
click at [772, 389] on p "I hope this message finds you well. I'm writing to let you know that the reques…" at bounding box center [740, 377] width 499 height 32
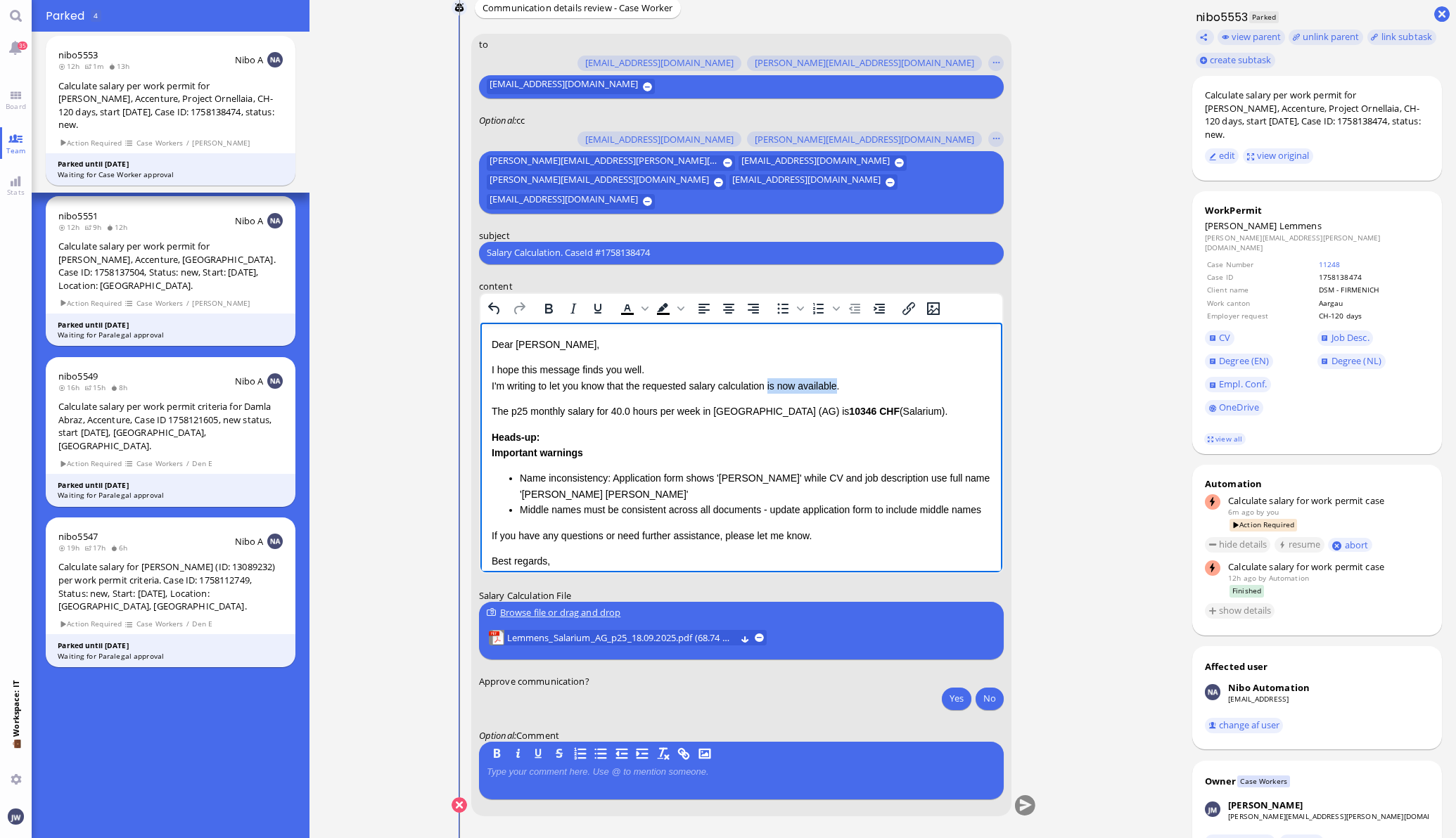
click at [814, 387] on p "I hope this message finds you well. I'm writing to let you know that the reques…" at bounding box center [740, 377] width 499 height 32
click at [1331, 331] on span "Job Desc." at bounding box center [1350, 337] width 38 height 13
drag, startPoint x: 910, startPoint y: 386, endPoint x: 925, endPoint y: 385, distance: 15.0
click at [911, 386] on p "I hope this message finds you well. I'm writing to let you know that the reques…" at bounding box center [740, 377] width 499 height 32
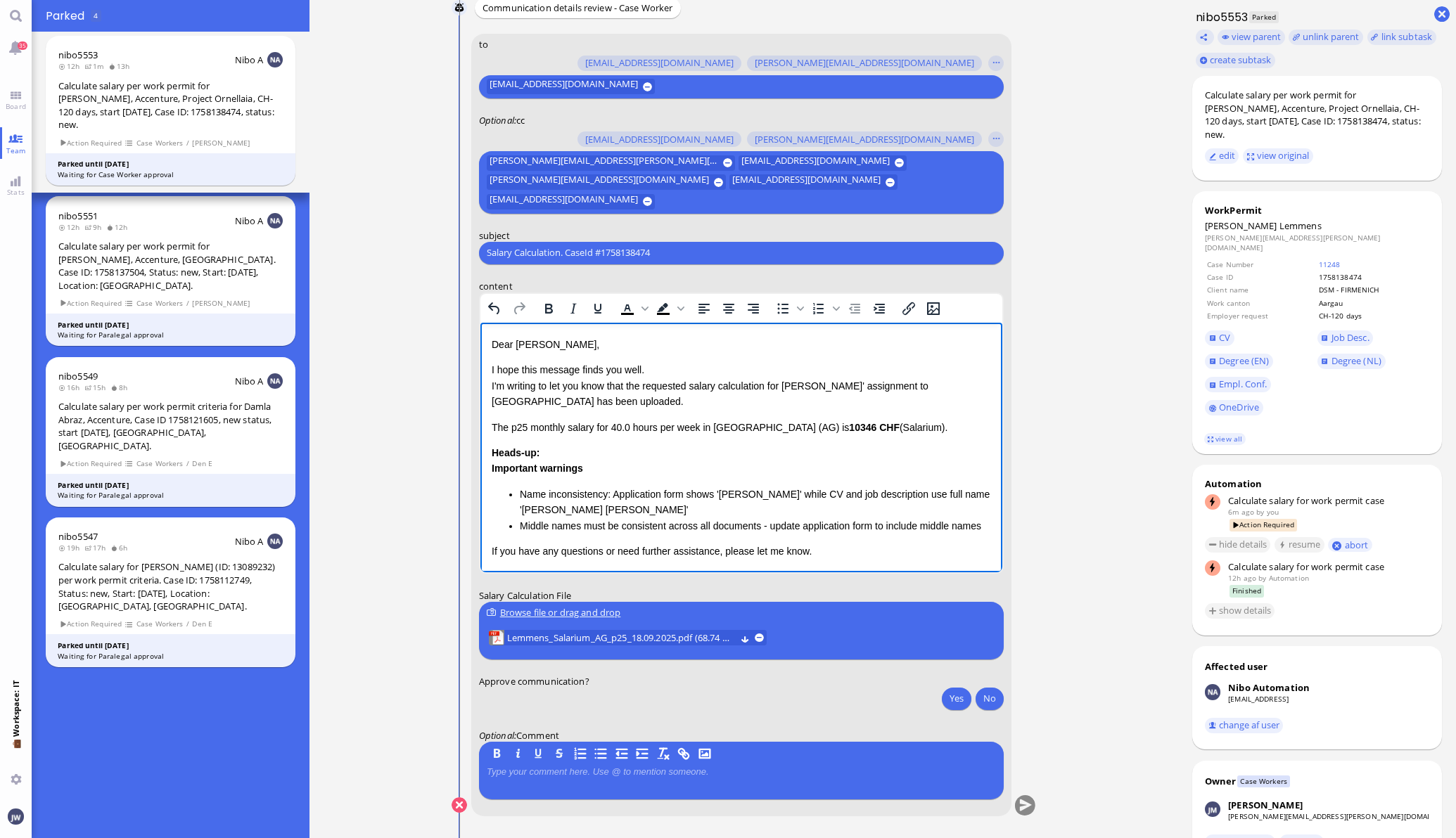
click at [917, 431] on p "The p25 monthly salary for 40.0 hours per week in [GEOGRAPHIC_DATA] (AG) is 103…" at bounding box center [740, 426] width 499 height 15
click at [493, 424] on p "The p25 monthly salary for 40.0 hours per week in [GEOGRAPHIC_DATA] (AG) is 103…" at bounding box center [740, 426] width 499 height 15
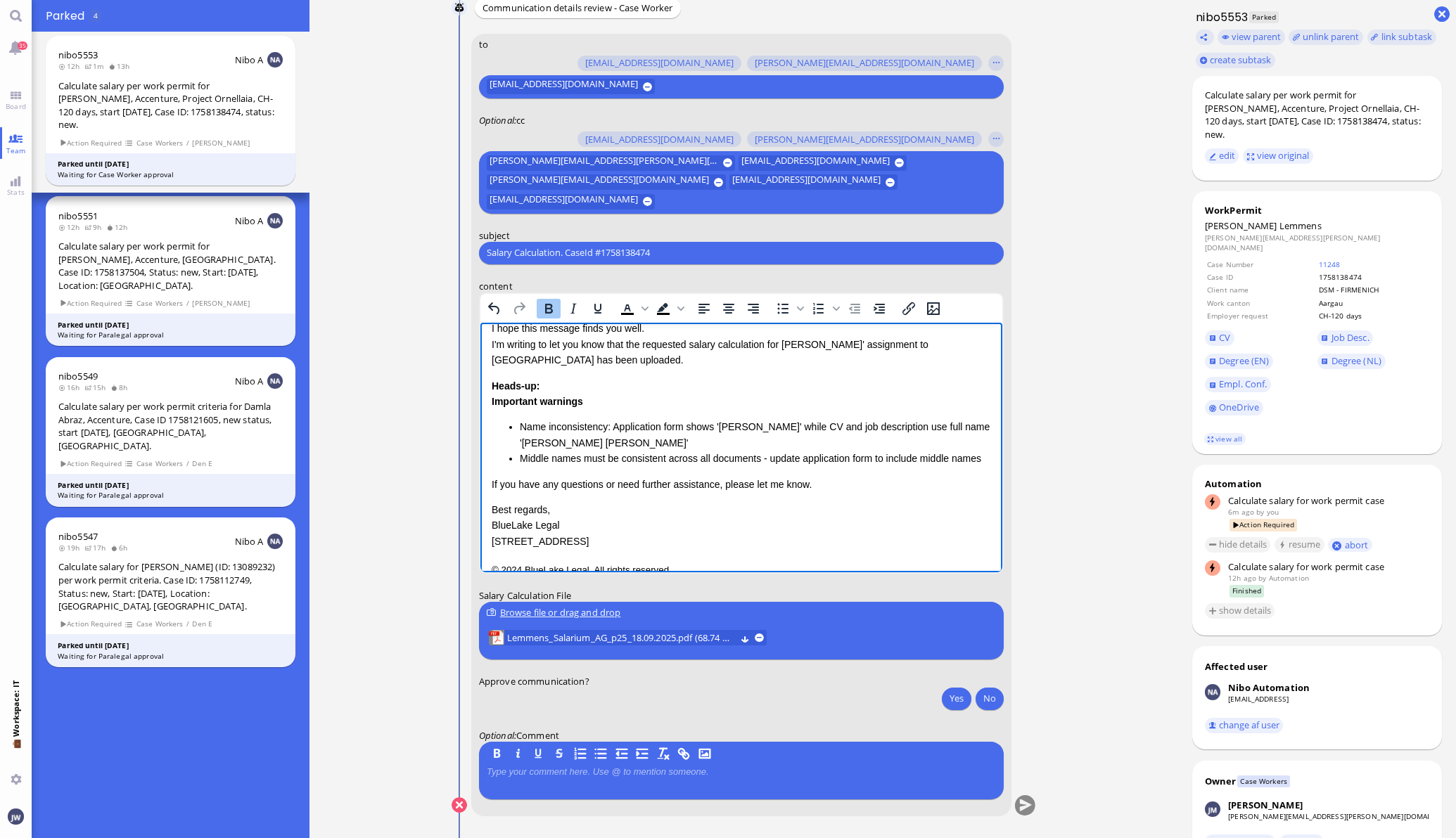
scroll to position [77, 0]
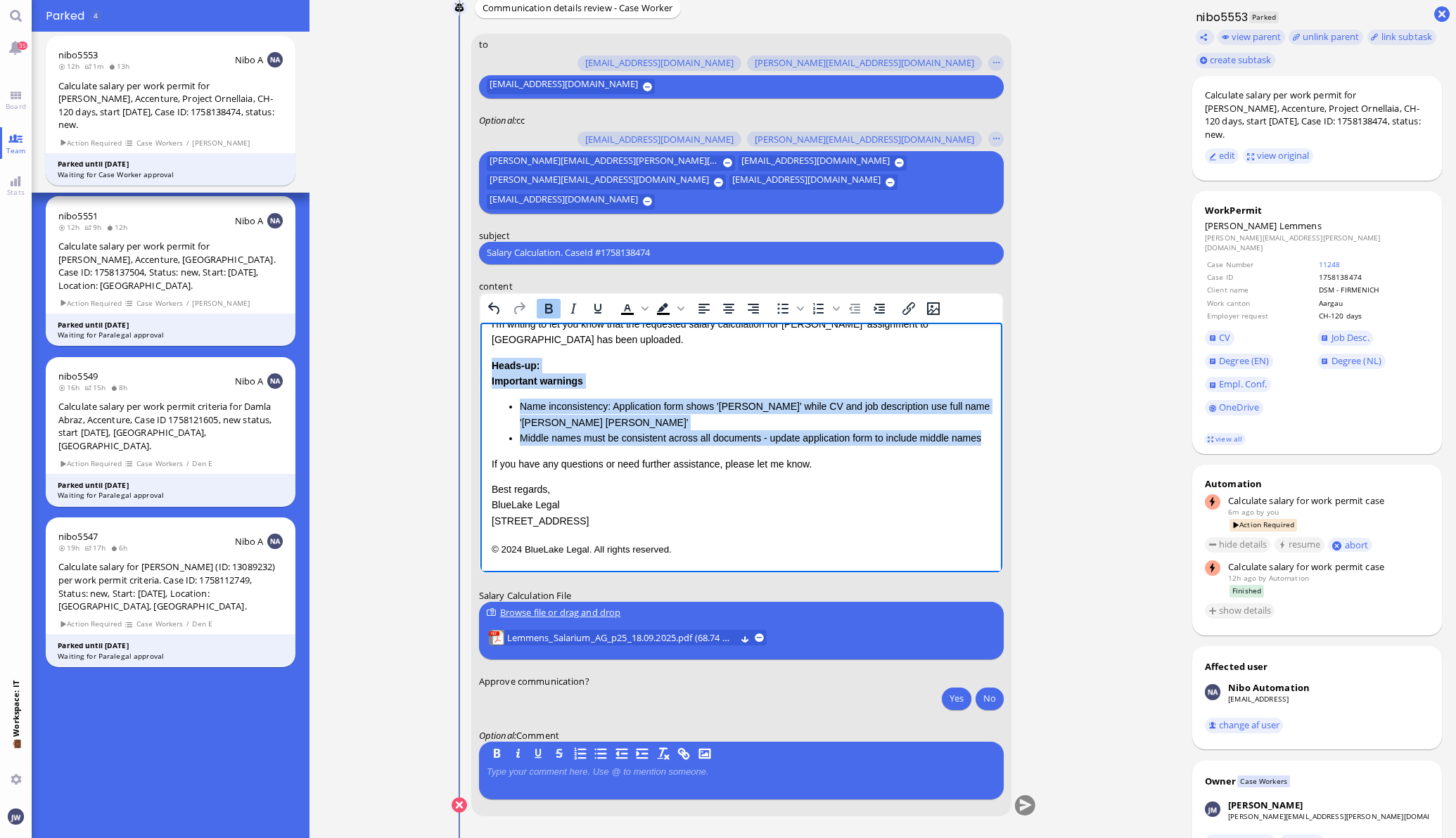
click at [592, 439] on li "Middle names must be consistent across all documents - update application form …" at bounding box center [754, 437] width 471 height 15
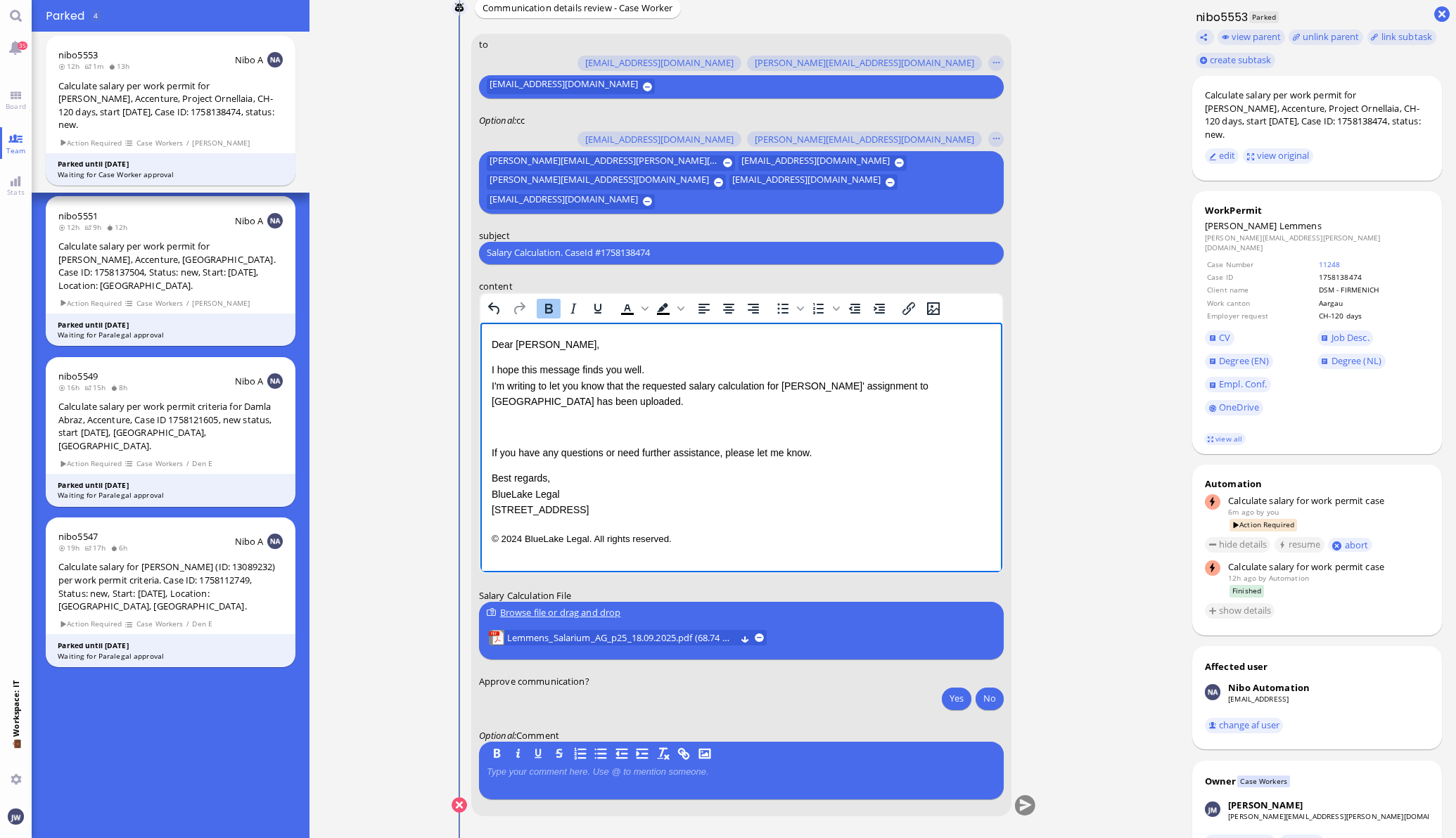
scroll to position [0, 0]
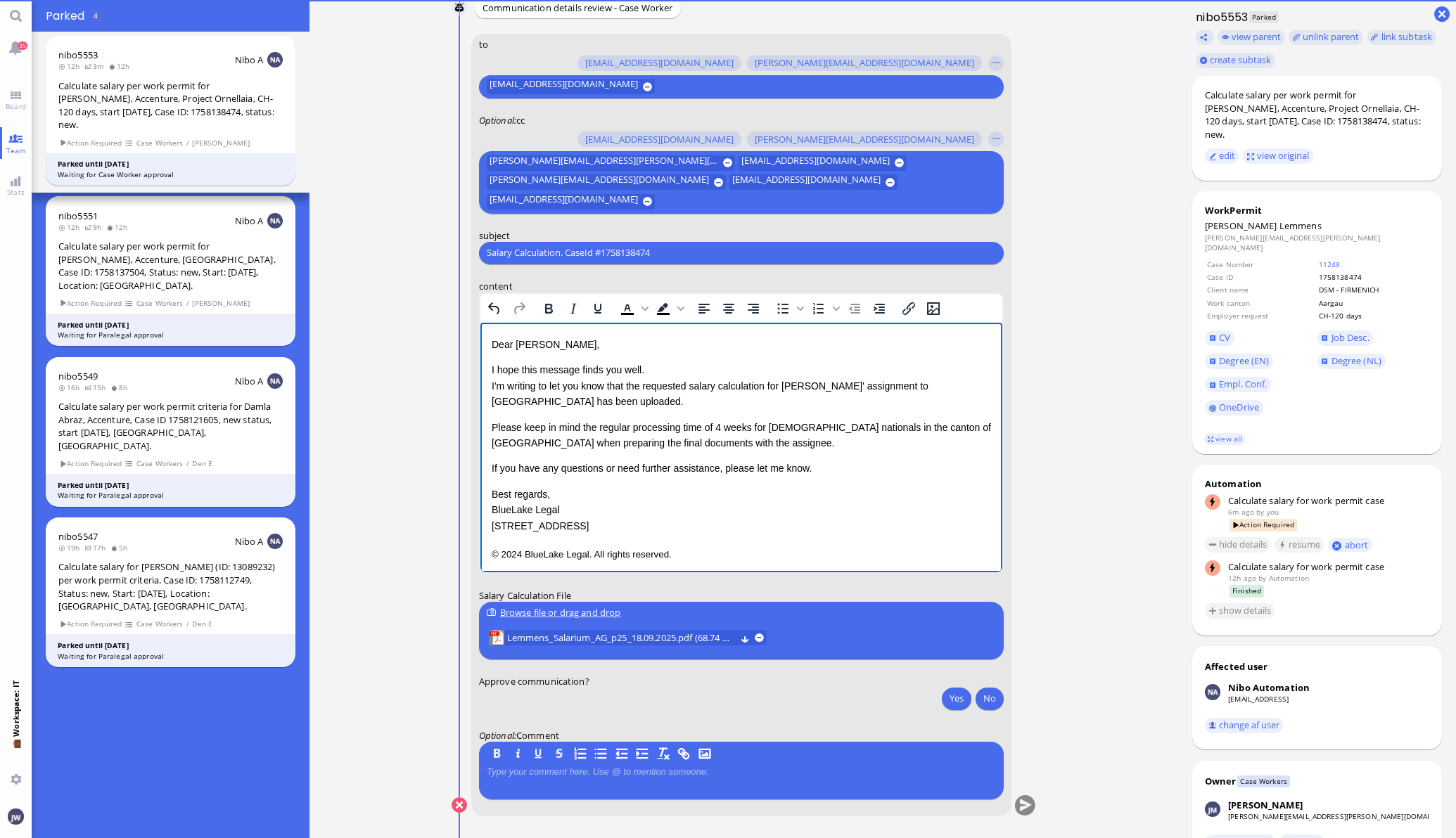
click at [826, 472] on p "If you have any questions or need further assistance, please let me know." at bounding box center [740, 467] width 499 height 15
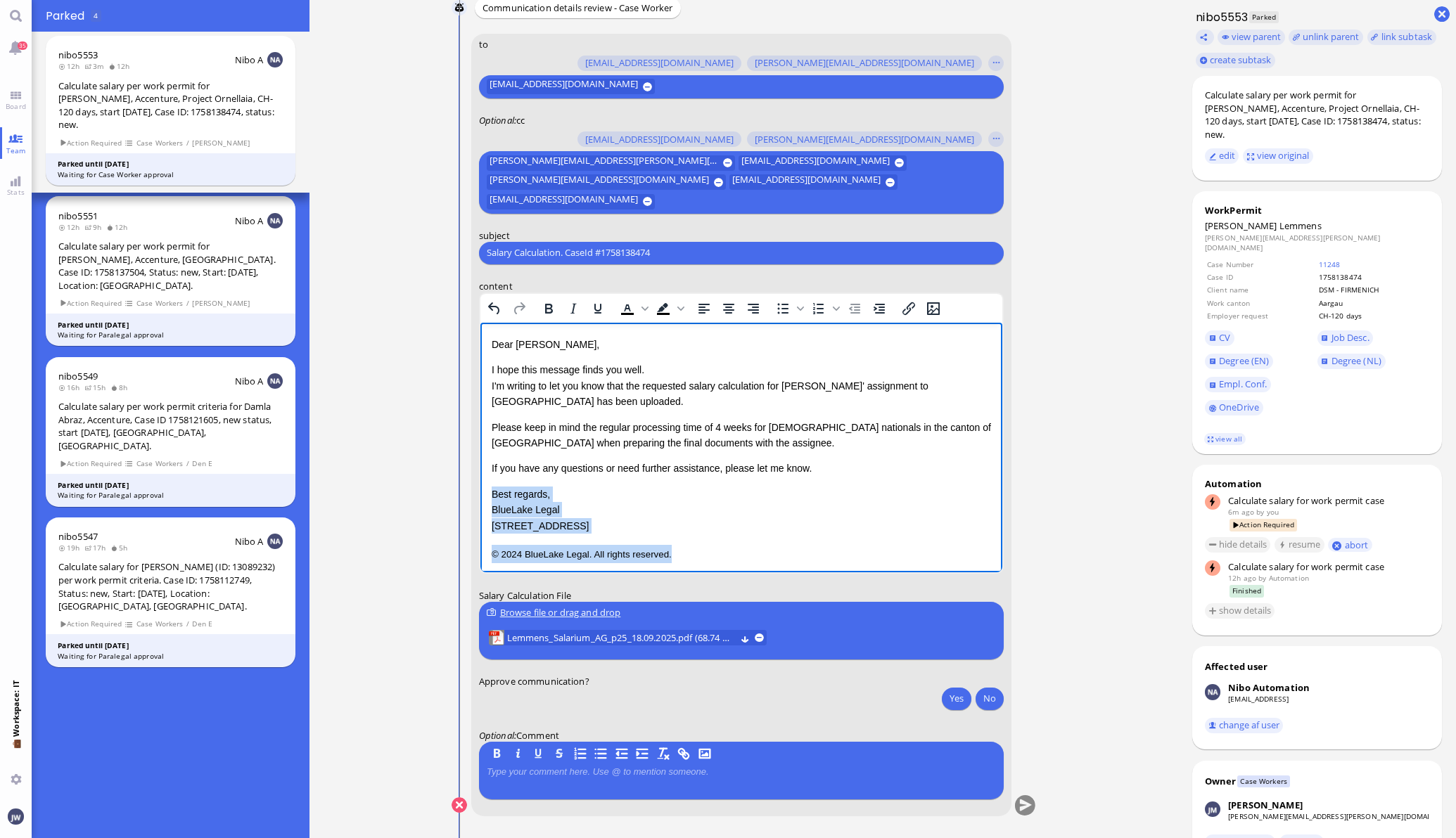
click at [816, 550] on p "© 2024 BlueLake Legal. All rights reserved." at bounding box center [740, 553] width 499 height 18
click at [746, 449] on div "Please keep in mind the regular processing time of 4 weeks for [DEMOGRAPHIC_DAT…" at bounding box center [740, 435] width 499 height 32
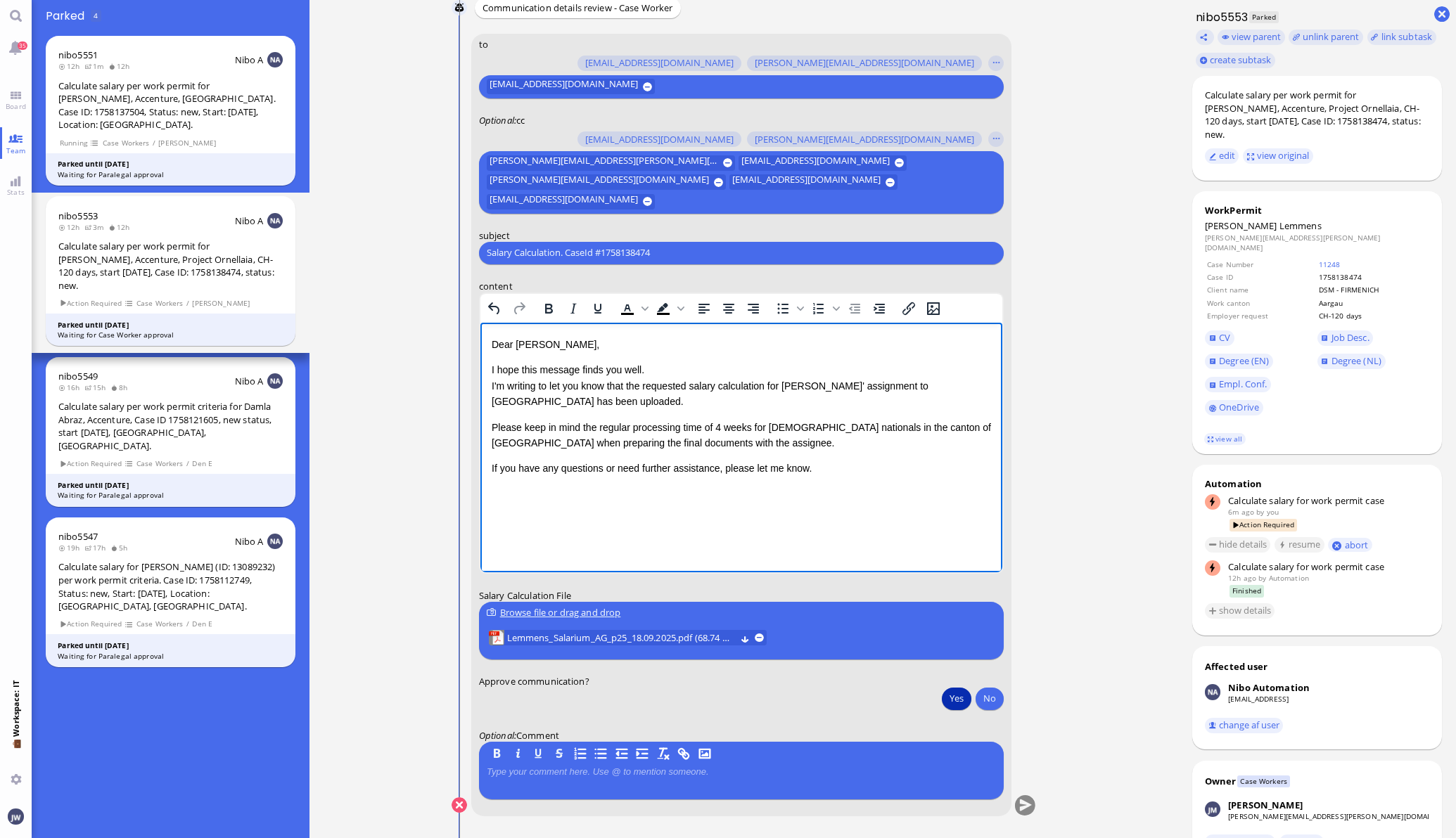
click at [963, 703] on button "Yes" at bounding box center [956, 698] width 30 height 22
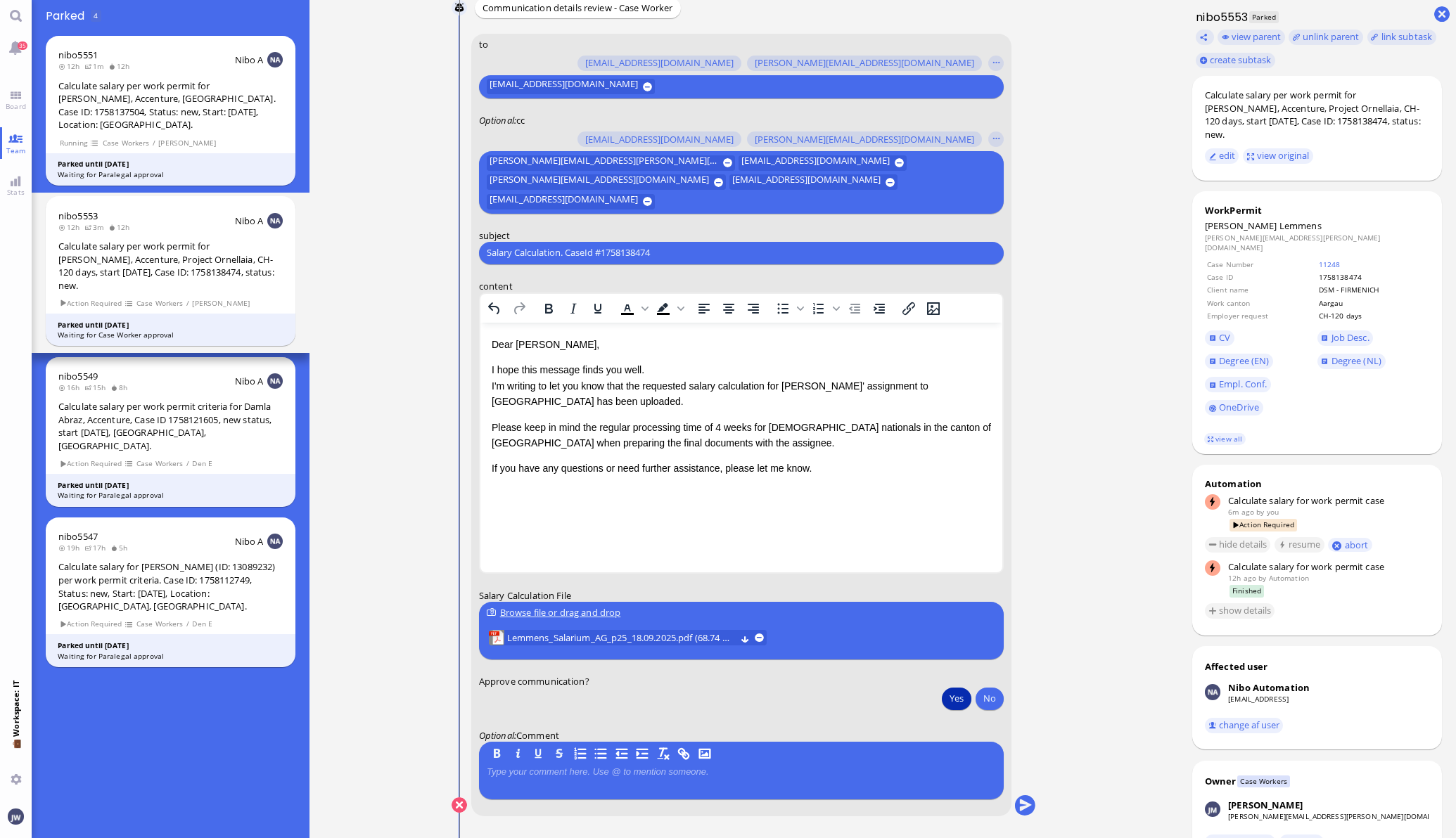
click at [762, 258] on div "Salary Calculation. CaseId #1758138474 Please type something" at bounding box center [741, 253] width 525 height 22
click at [760, 248] on input "Salary Calculation. CaseId #1758138474" at bounding box center [741, 253] width 509 height 14
paste input "PazPerTout new case: [PERSON_NAME] (1758138474 / 10270344), Employer Request: C…"
type input "PazPerTout new case: [PERSON_NAME] (1758138474 / 10270344), Employer Request: C…"
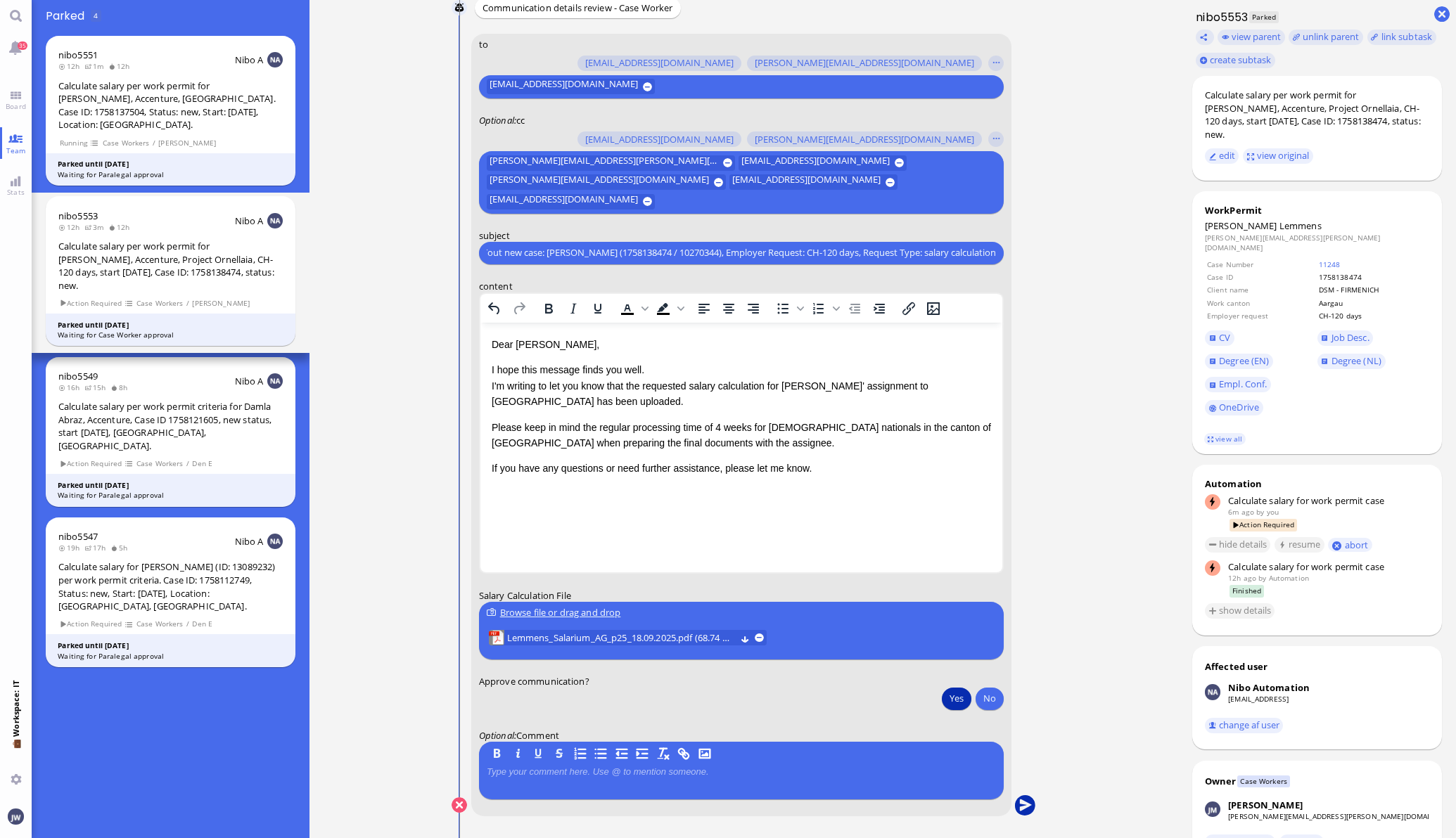
click at [1027, 808] on button "submit" at bounding box center [1024, 806] width 21 height 21
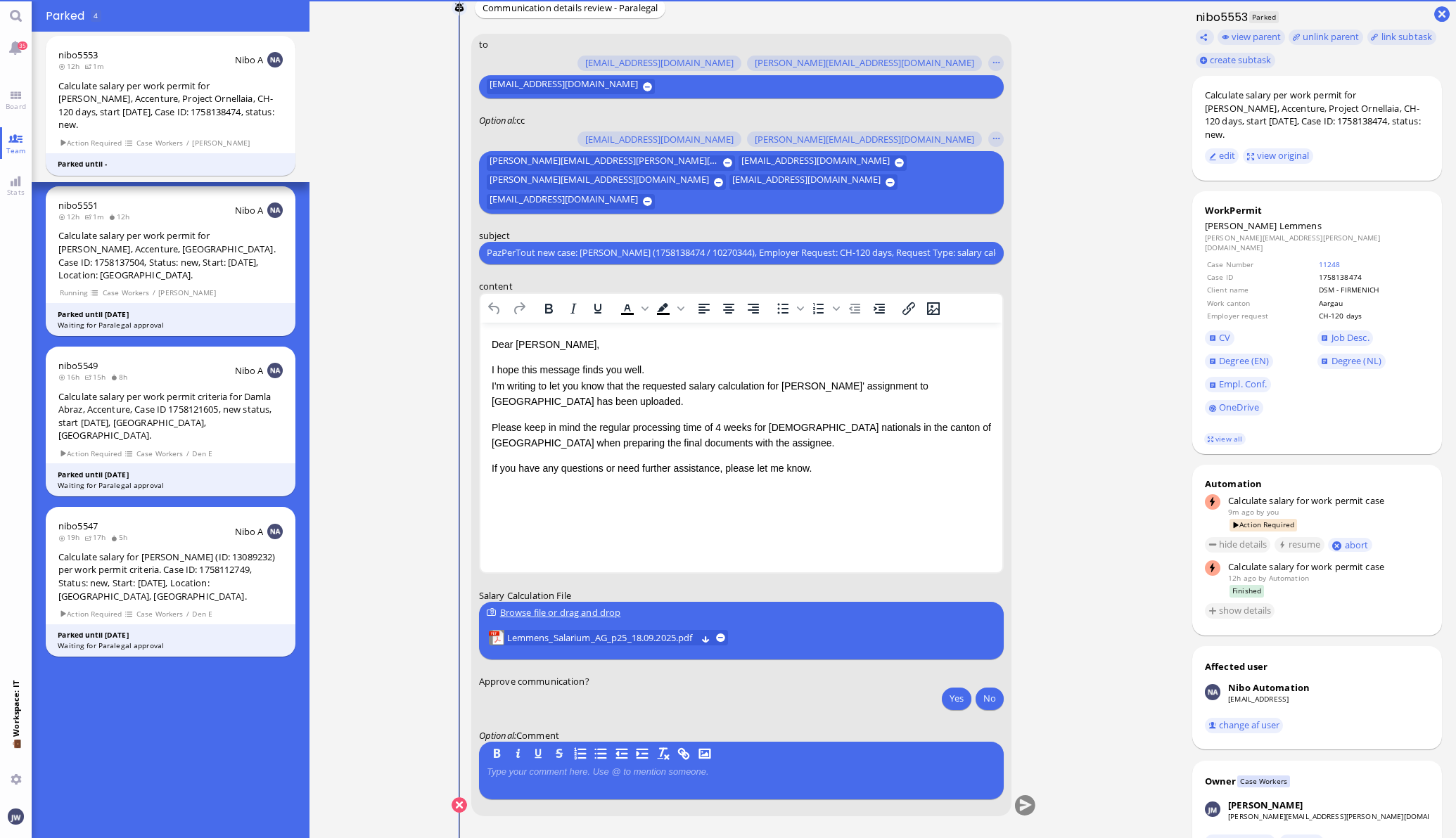
scroll to position [0, 0]
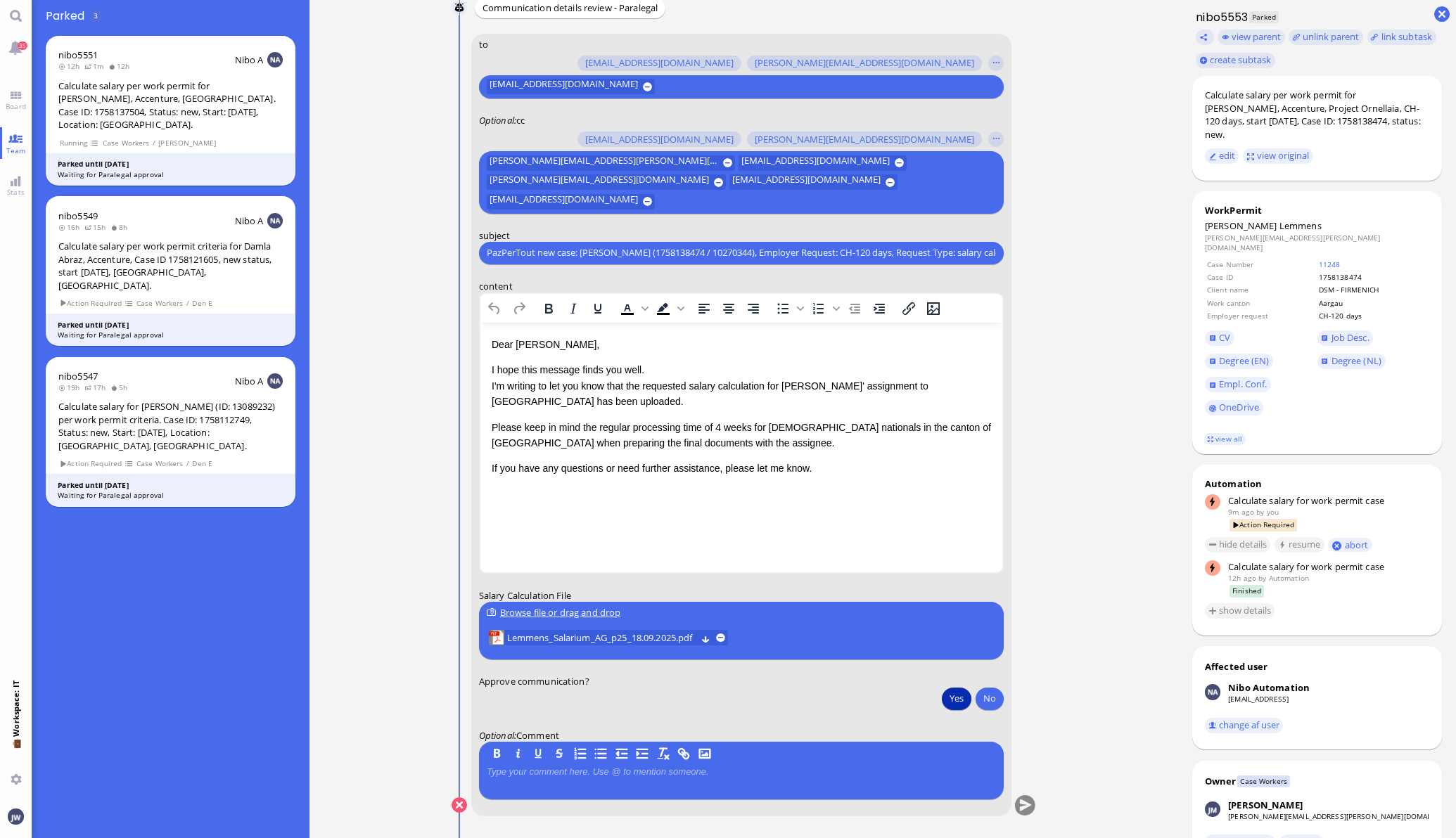
click at [943, 700] on button "Yes" at bounding box center [956, 698] width 30 height 22
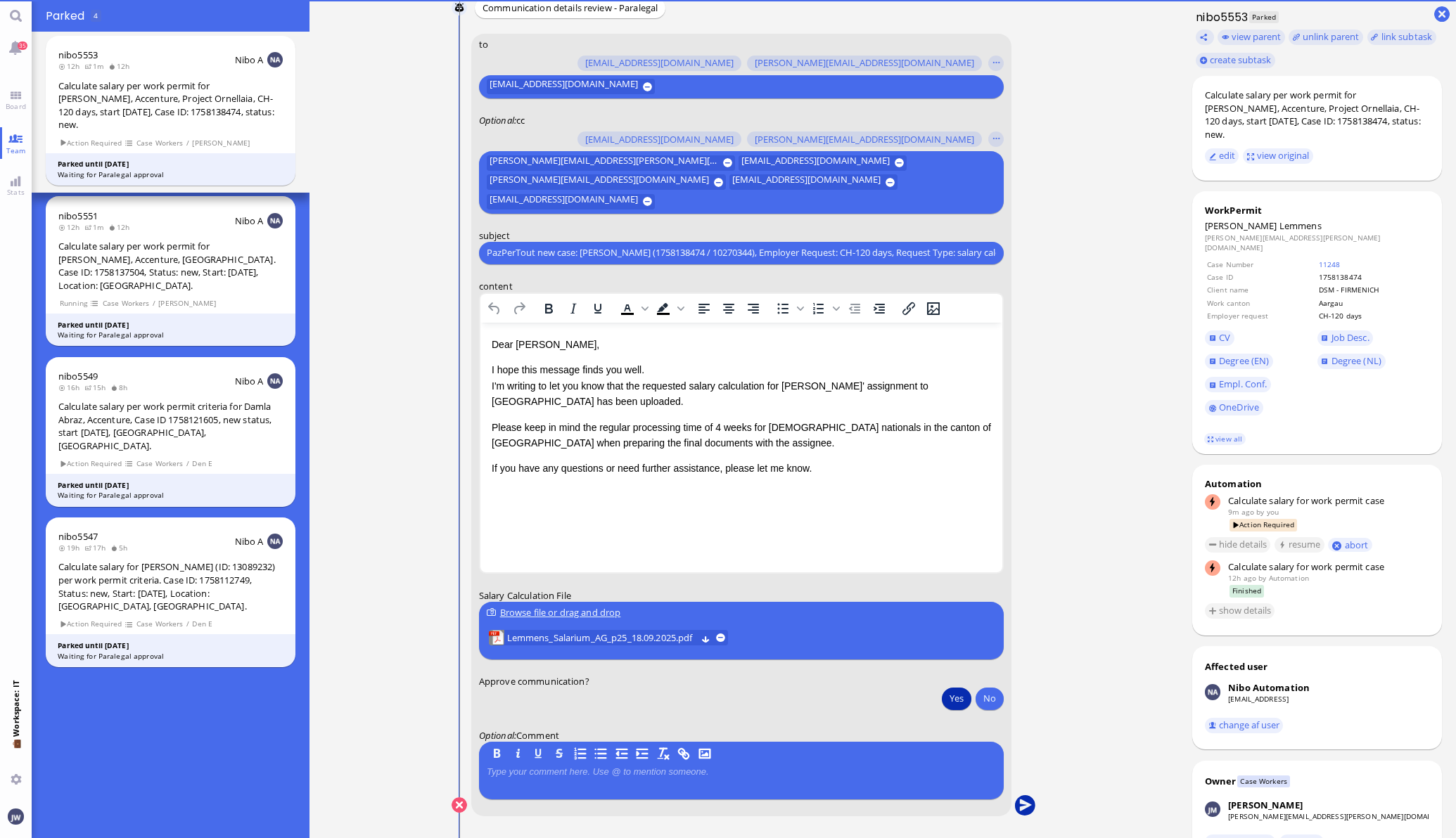
click at [1014, 805] on button "submit" at bounding box center [1024, 806] width 21 height 21
